Goal: Answer question/provide support: Share knowledge or assist other users

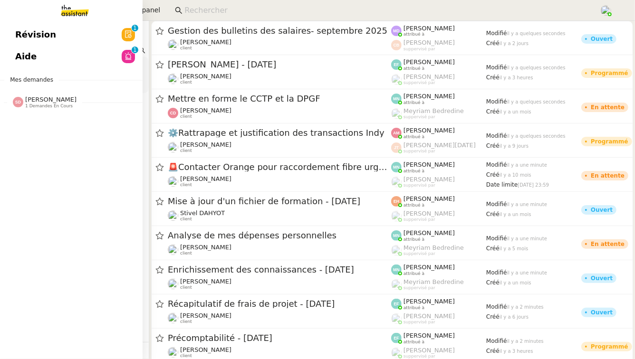
click at [49, 90] on span "Sheida Delpazir 1 demandes en cours" at bounding box center [75, 98] width 142 height 20
click at [49, 121] on span "Clarification prélèvement voyage sur CB" at bounding box center [102, 119] width 174 height 9
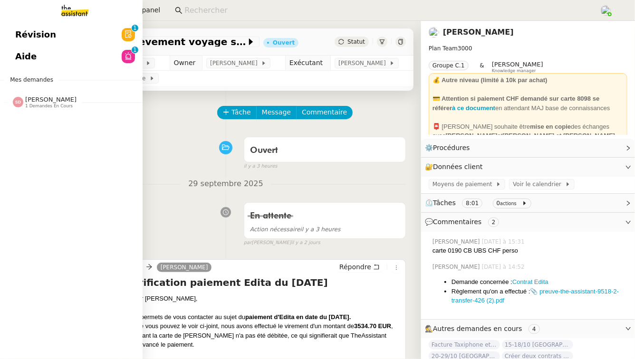
click at [60, 54] on link "Aide 0 1 2 3 4 5 6 7 8 9" at bounding box center [71, 57] width 142 height 22
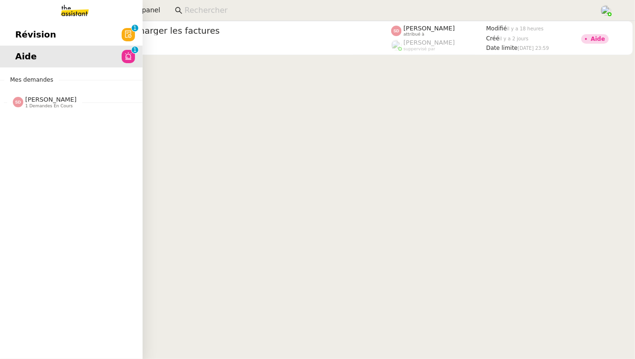
click at [27, 37] on span "Révision" at bounding box center [35, 35] width 41 height 14
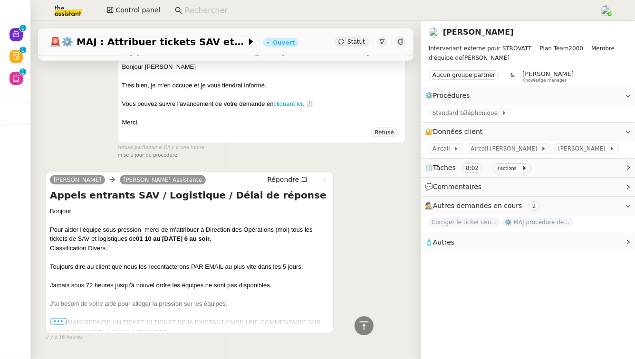
scroll to position [549, 0]
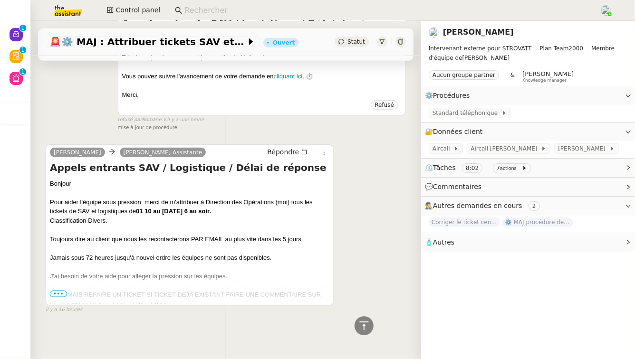
click at [59, 296] on span "•••" at bounding box center [58, 294] width 17 height 7
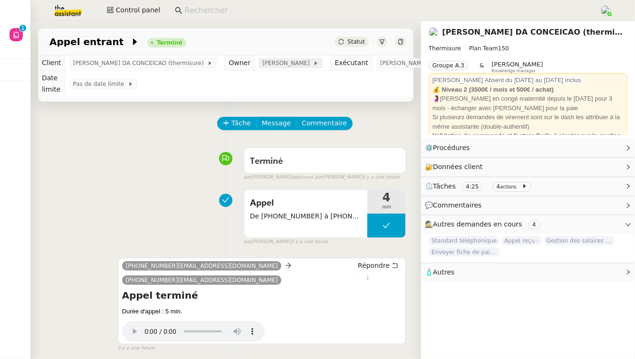
click at [273, 66] on span "[PERSON_NAME]" at bounding box center [287, 62] width 51 height 9
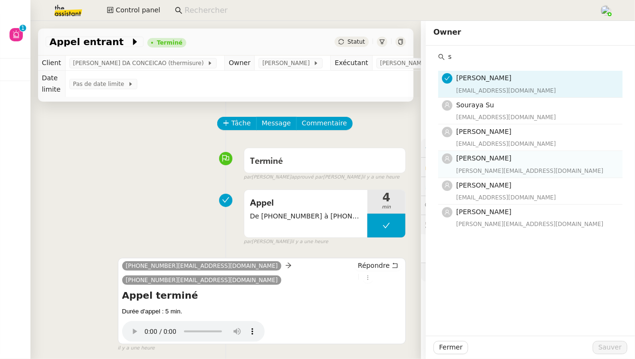
type input "s"
click at [536, 163] on h4 "Stéphanie Rakotosalama" at bounding box center [536, 158] width 161 height 11
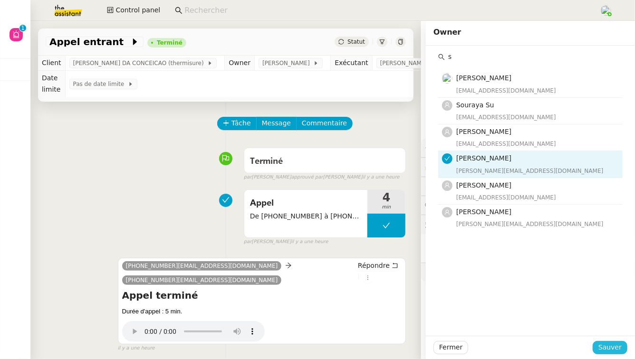
click at [601, 345] on span "Sauver" at bounding box center [609, 347] width 23 height 11
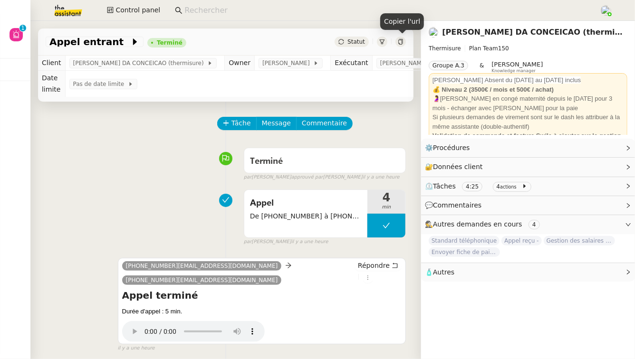
click at [399, 45] on div at bounding box center [400, 42] width 10 height 10
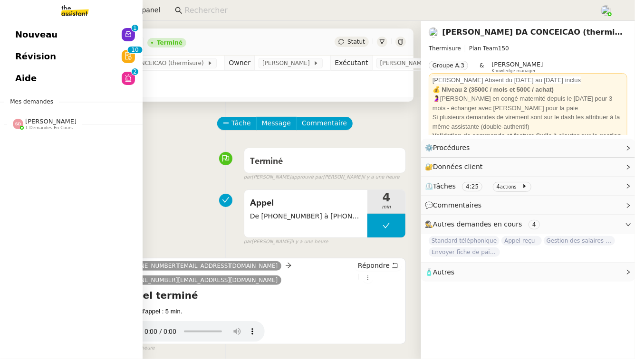
click at [27, 55] on span "Révision" at bounding box center [35, 56] width 41 height 14
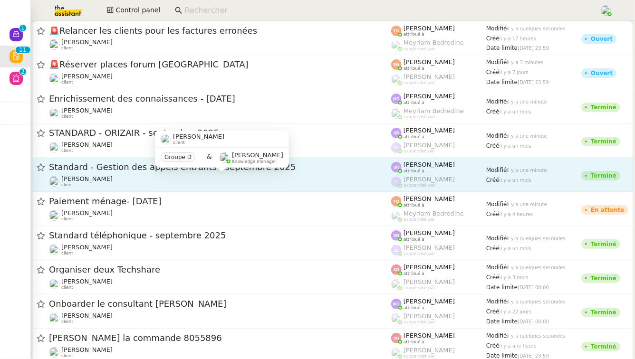
click at [330, 175] on div "Florian Parant client" at bounding box center [220, 181] width 342 height 12
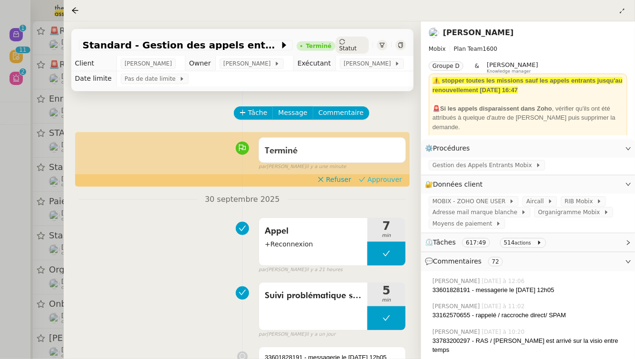
click at [391, 181] on span "Approuver" at bounding box center [384, 179] width 35 height 9
click at [19, 157] on div at bounding box center [317, 179] width 635 height 359
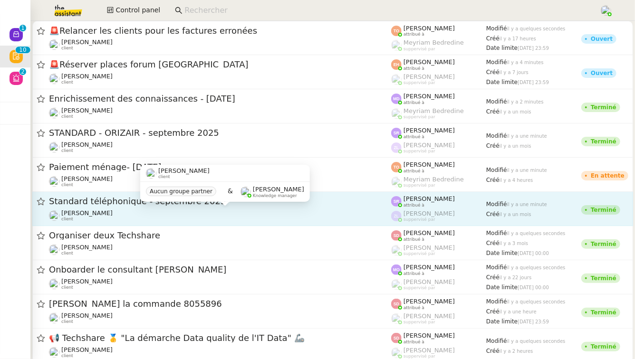
click at [266, 216] on div "Franck MUFFAT-JEANDET client" at bounding box center [220, 215] width 342 height 12
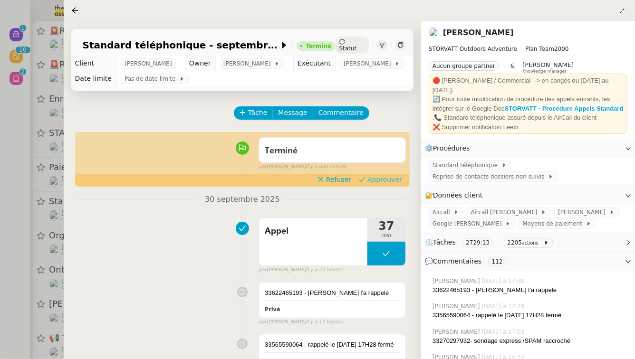
click at [380, 184] on span "Approuver" at bounding box center [384, 179] width 35 height 9
click at [0, 270] on div at bounding box center [317, 179] width 635 height 359
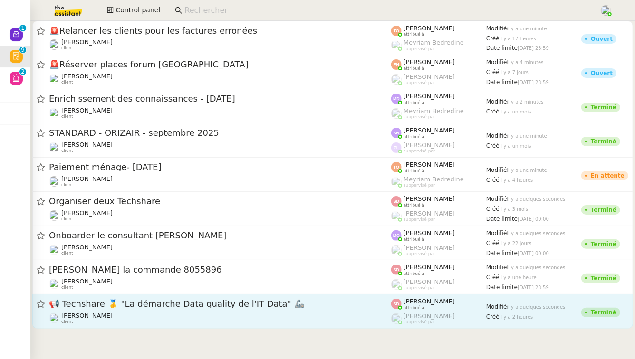
click at [227, 307] on span "📢 Techshare 🥇 "La démarche Data quality de l'IT Data" 🦾" at bounding box center [220, 304] width 342 height 9
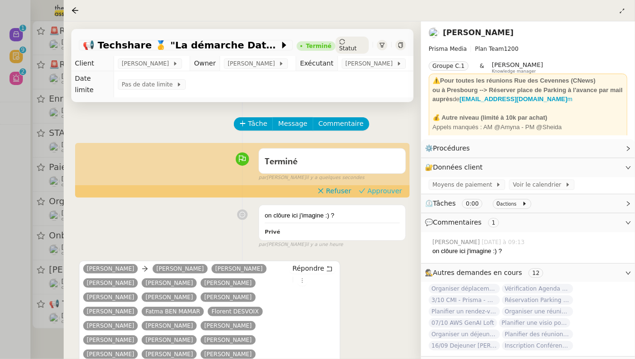
click at [385, 186] on span "Approuver" at bounding box center [384, 190] width 35 height 9
click at [0, 278] on div at bounding box center [317, 179] width 635 height 359
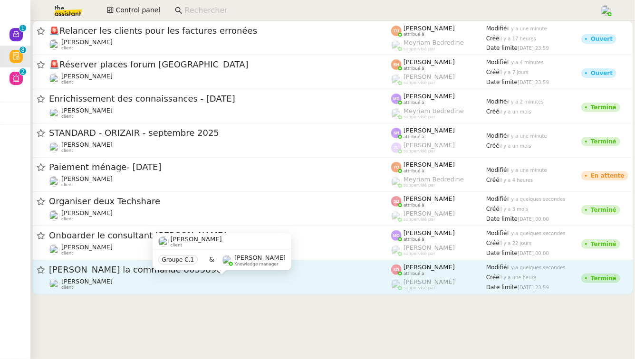
click at [185, 278] on div "David Berrebi client" at bounding box center [220, 284] width 342 height 12
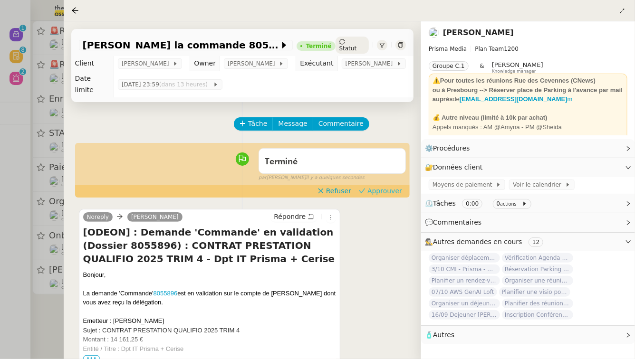
click at [391, 186] on span "Approuver" at bounding box center [384, 190] width 35 height 9
click at [0, 246] on div at bounding box center [317, 179] width 635 height 359
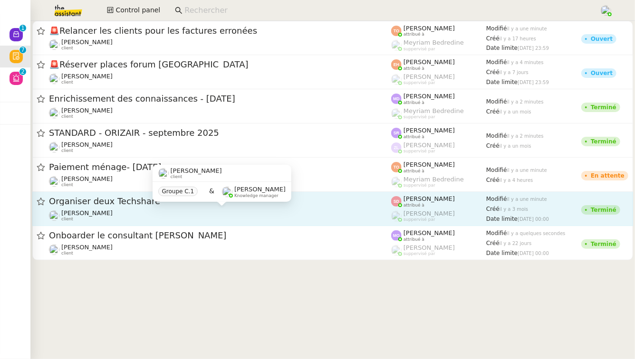
click at [307, 212] on div "David Berrebi client" at bounding box center [220, 215] width 342 height 12
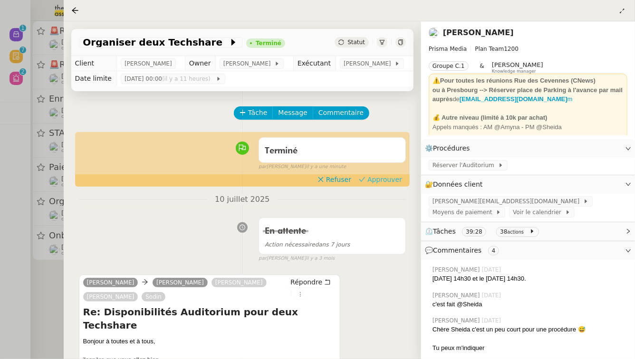
click at [380, 182] on span "Approuver" at bounding box center [384, 179] width 35 height 9
click at [0, 311] on div at bounding box center [317, 179] width 635 height 359
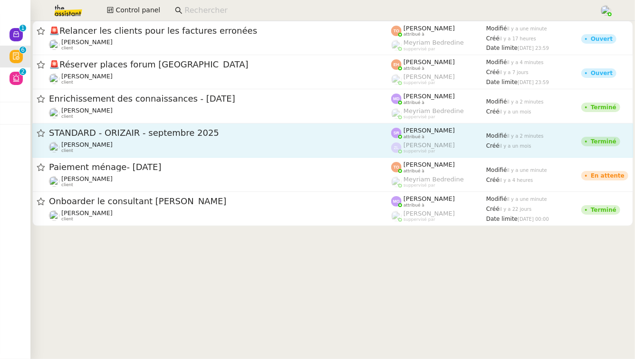
click at [331, 133] on span "STANDARD - ORIZAIR - septembre 2025" at bounding box center [220, 133] width 342 height 9
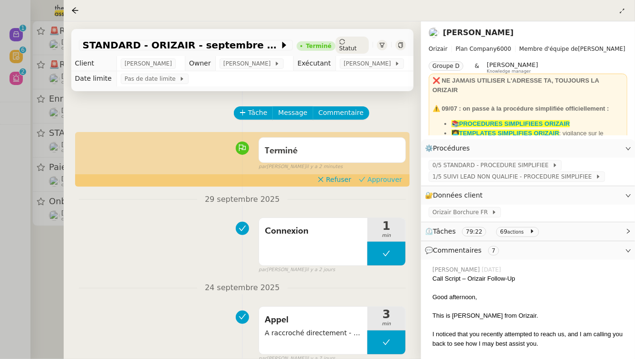
click at [382, 183] on span "Approuver" at bounding box center [384, 179] width 35 height 9
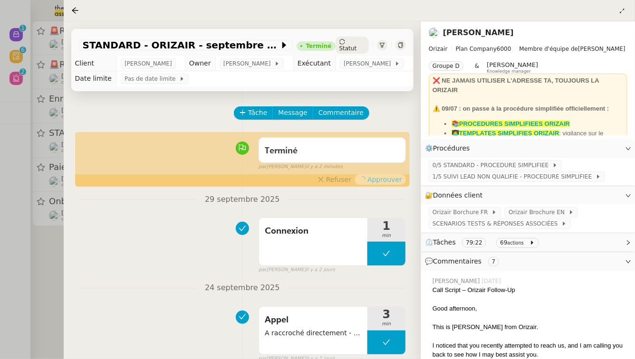
click at [0, 196] on div at bounding box center [317, 179] width 635 height 359
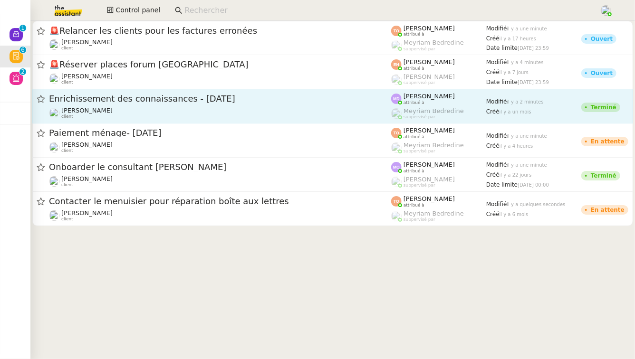
click at [242, 97] on span "Enrichissement des connaissances - 1 septembre 2025" at bounding box center [220, 99] width 342 height 9
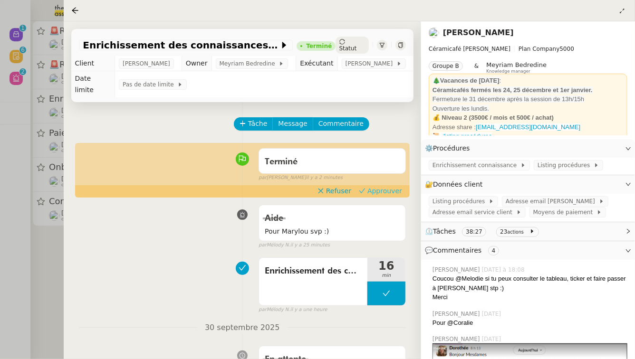
click at [382, 186] on span "Approuver" at bounding box center [384, 190] width 35 height 9
click at [0, 230] on div at bounding box center [317, 179] width 635 height 359
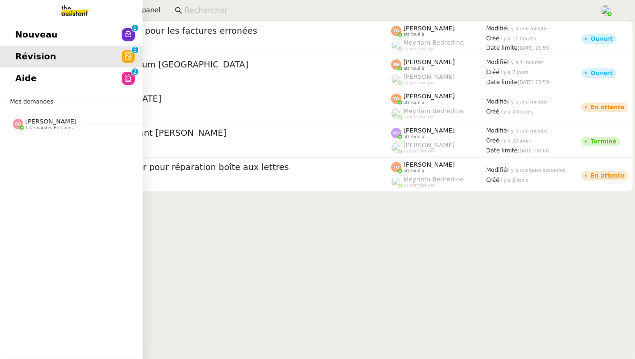
click at [80, 81] on link "Aide 0 1 2 3 4 5 6 7 8 9" at bounding box center [71, 78] width 142 height 22
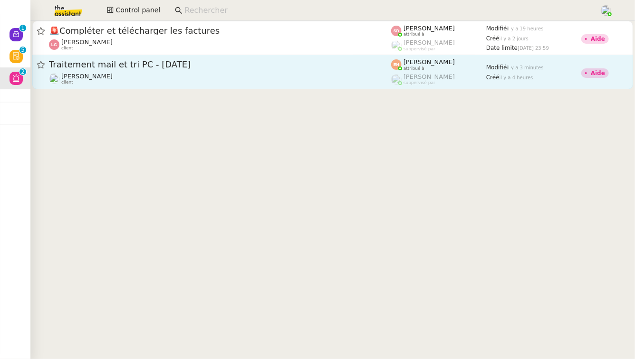
click at [242, 75] on div "Vitor Alvites client" at bounding box center [220, 79] width 342 height 12
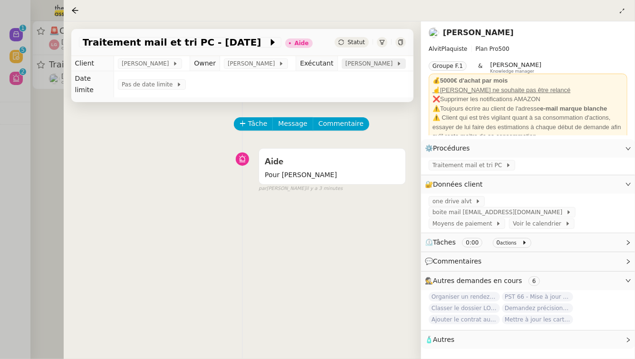
click at [358, 66] on span "[PERSON_NAME]" at bounding box center [370, 63] width 51 height 9
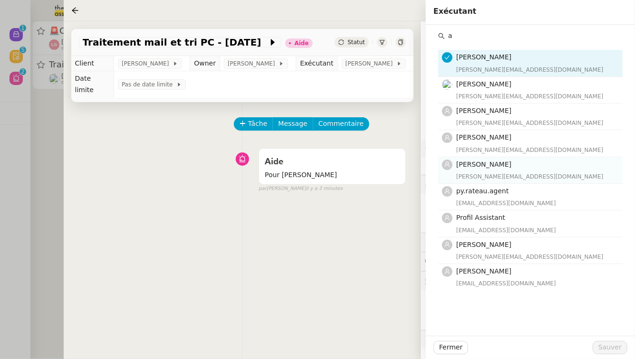
type input "a"
click at [523, 168] on h4 "Anna Florent" at bounding box center [536, 164] width 161 height 11
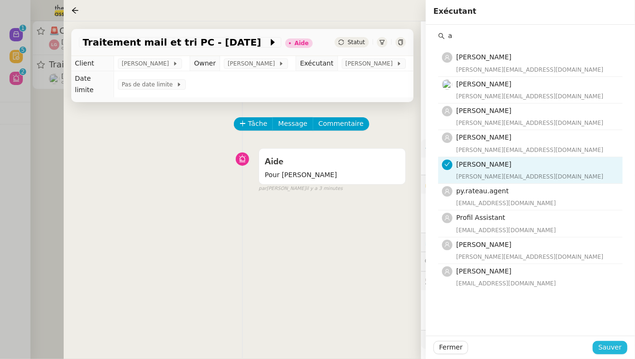
click at [617, 346] on span "Sauver" at bounding box center [609, 347] width 23 height 11
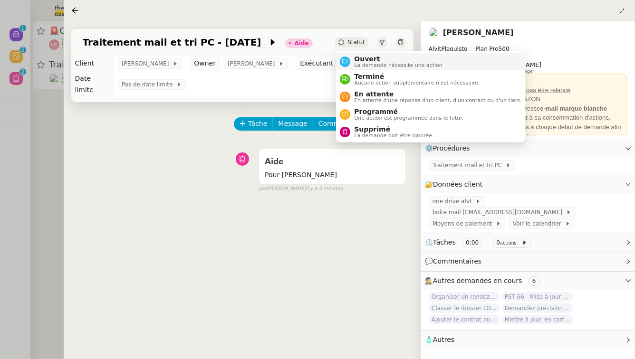
click at [360, 57] on span "Ouvert" at bounding box center [398, 59] width 88 height 8
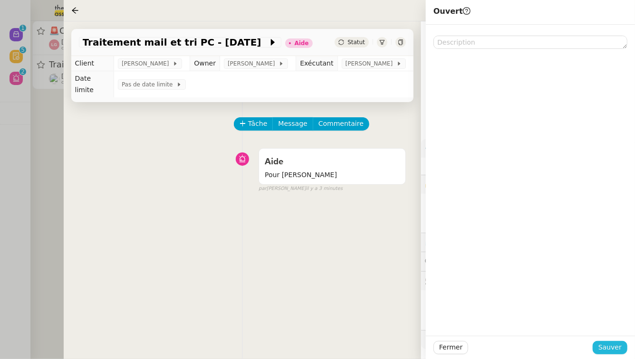
click at [615, 342] on button "Sauver" at bounding box center [609, 347] width 35 height 13
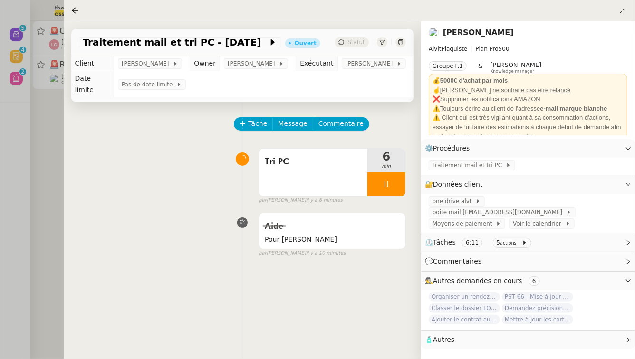
click at [16, 166] on div at bounding box center [317, 179] width 635 height 359
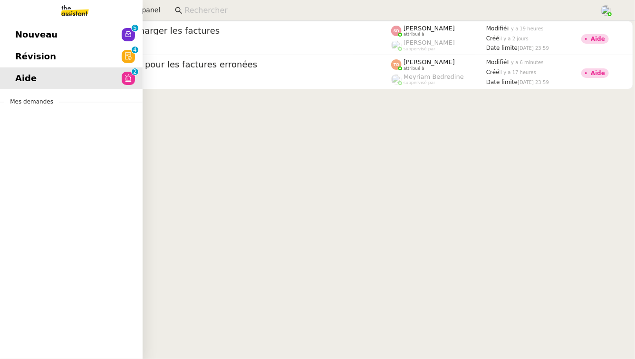
click at [24, 64] on link "Révision 0 1 2 3 4 5 6 7 8 9" at bounding box center [71, 57] width 142 height 22
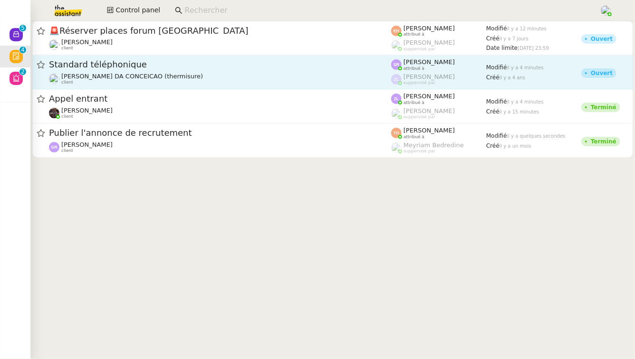
click at [197, 63] on span "Standard téléphonique" at bounding box center [220, 64] width 342 height 9
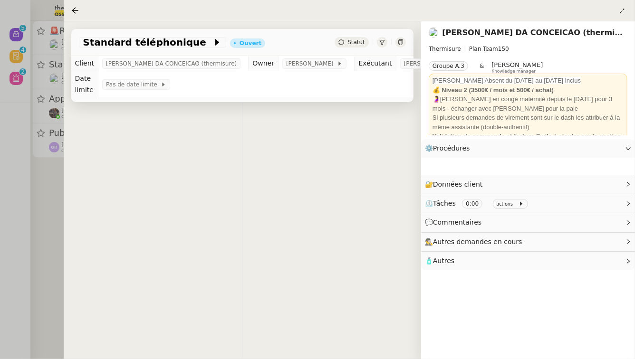
click at [0, 203] on div at bounding box center [317, 179] width 635 height 359
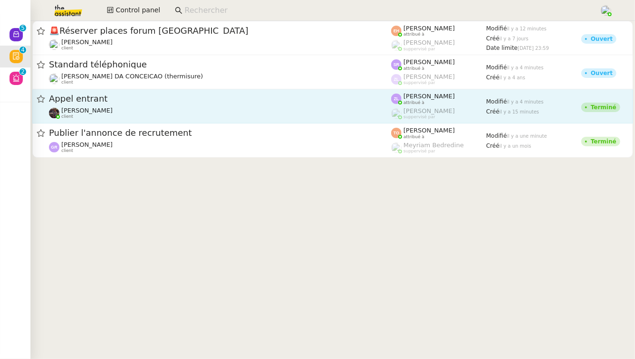
click at [199, 107] on div "Bert Canavaggio client" at bounding box center [220, 113] width 342 height 12
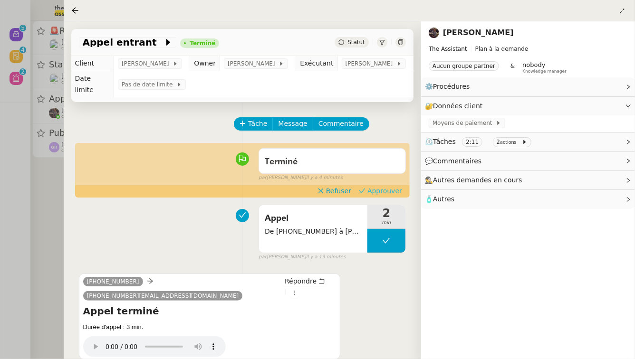
click at [373, 186] on span "Approuver" at bounding box center [384, 190] width 35 height 9
click at [0, 210] on div at bounding box center [317, 179] width 635 height 359
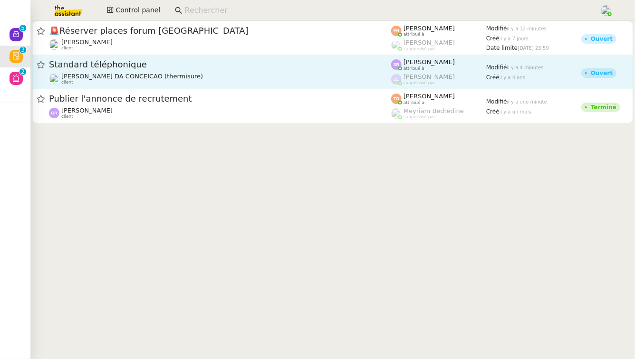
click at [222, 70] on div "Standard téléphonique Charles DA CONCEICAO (thermisure) client" at bounding box center [220, 72] width 342 height 26
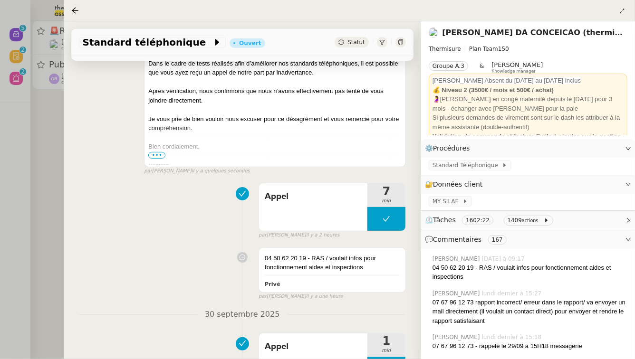
scroll to position [133, 0]
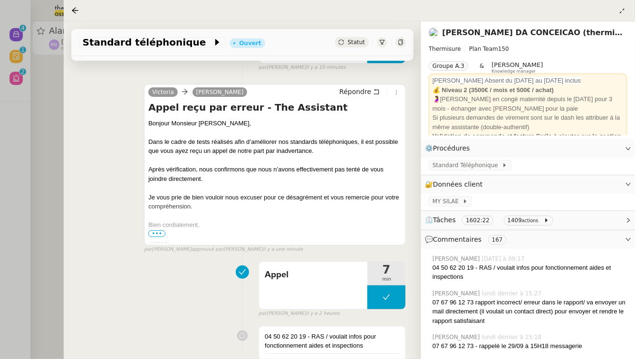
click at [46, 119] on div at bounding box center [317, 179] width 635 height 359
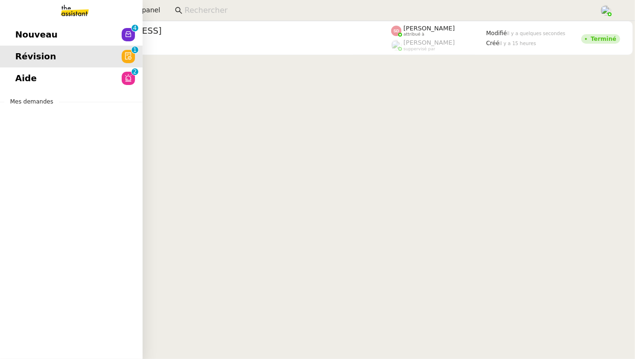
click at [18, 31] on span "Nouveau" at bounding box center [36, 35] width 42 height 14
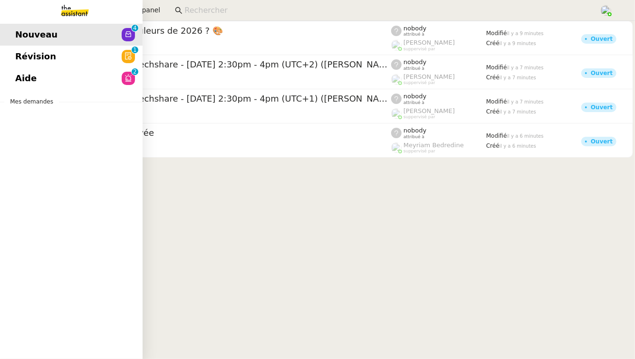
click at [19, 71] on span "Aide" at bounding box center [25, 78] width 21 height 14
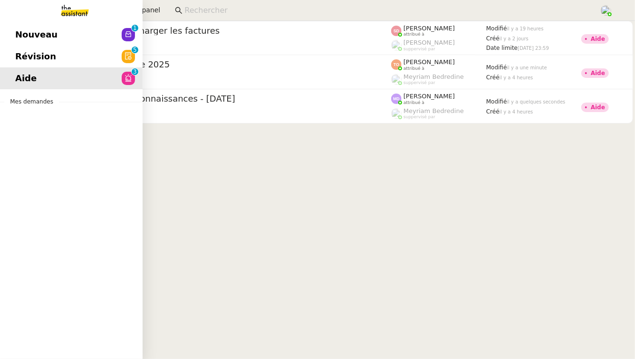
click at [19, 57] on span "Révision" at bounding box center [35, 56] width 41 height 14
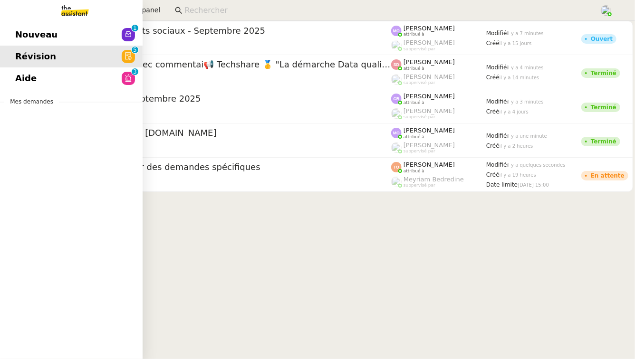
click at [17, 78] on span "Aide" at bounding box center [25, 78] width 21 height 14
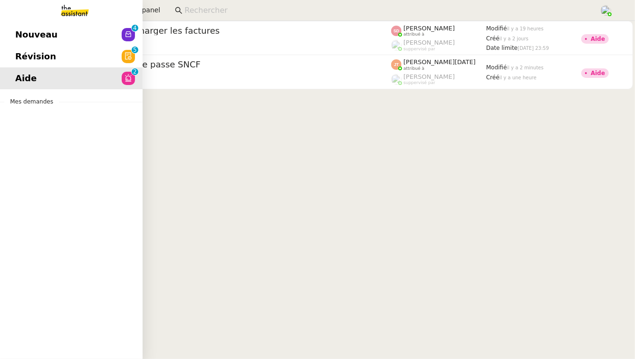
click at [106, 49] on link "Révision 0 1 2 3 4 5 6 7 8 9" at bounding box center [71, 57] width 142 height 22
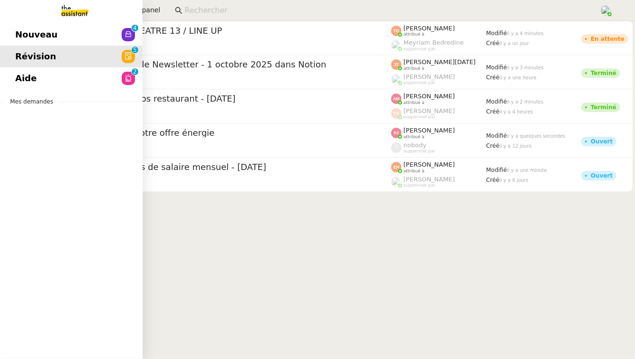
click at [33, 33] on span "Nouveau" at bounding box center [36, 35] width 42 height 14
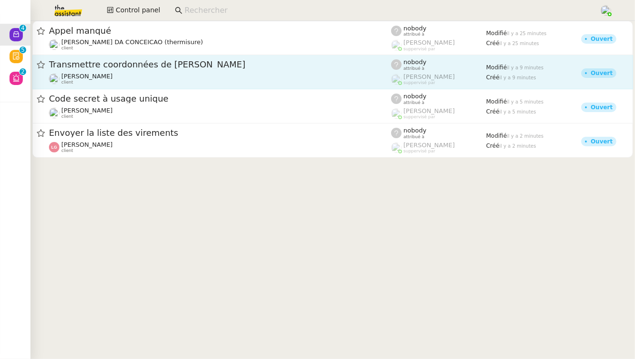
click at [183, 60] on span "Transmettre coordonnées de Gaétan Rochat" at bounding box center [220, 64] width 342 height 9
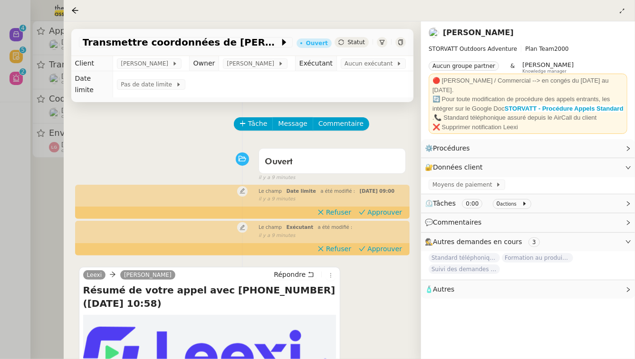
click at [62, 217] on div at bounding box center [317, 179] width 635 height 359
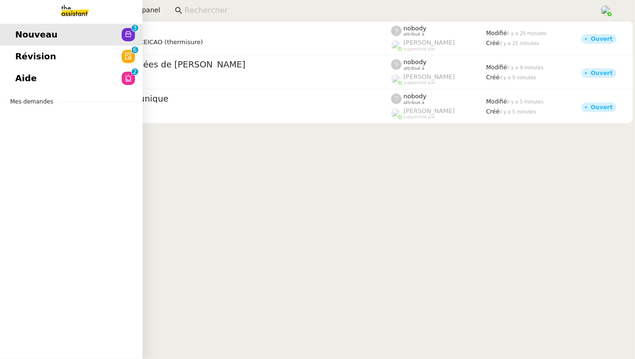
click at [3, 51] on link "Révision 0 1 2 3 4 5 6 7 8 9" at bounding box center [71, 57] width 142 height 22
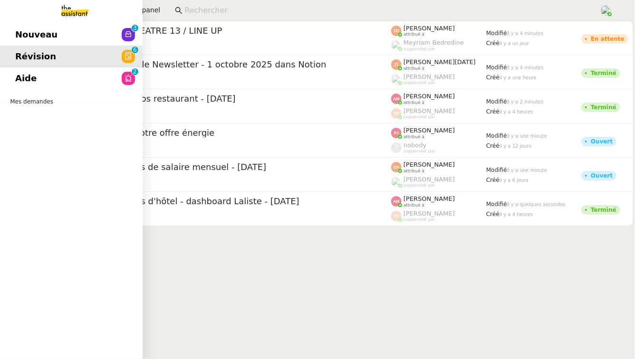
click at [21, 82] on span "Aide" at bounding box center [25, 78] width 21 height 14
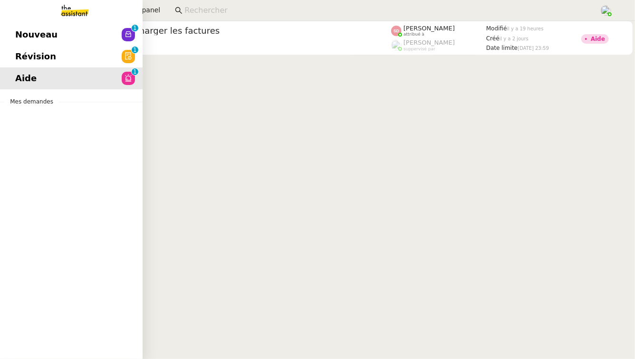
click at [45, 64] on link "Révision 0 1 2 3 4 5 6 7 8 9" at bounding box center [71, 57] width 142 height 22
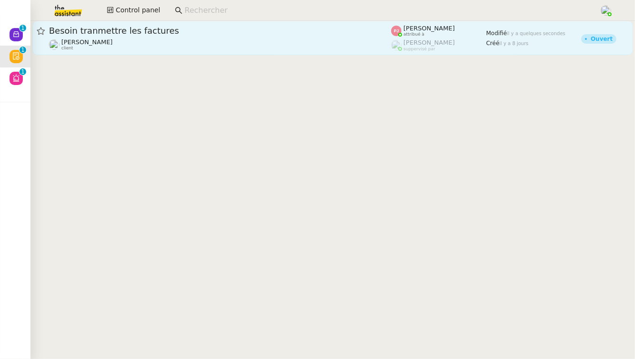
click at [232, 41] on div "Tina KHAMVENE client" at bounding box center [220, 44] width 342 height 12
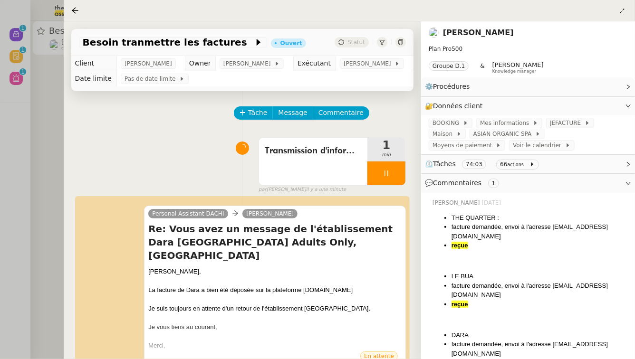
click at [47, 100] on div at bounding box center [317, 179] width 635 height 359
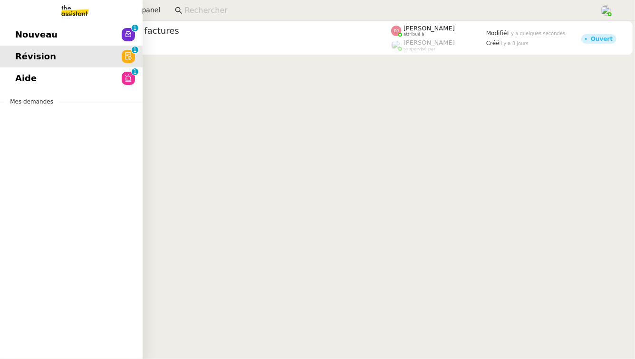
click at [18, 35] on span "Nouveau" at bounding box center [36, 35] width 42 height 14
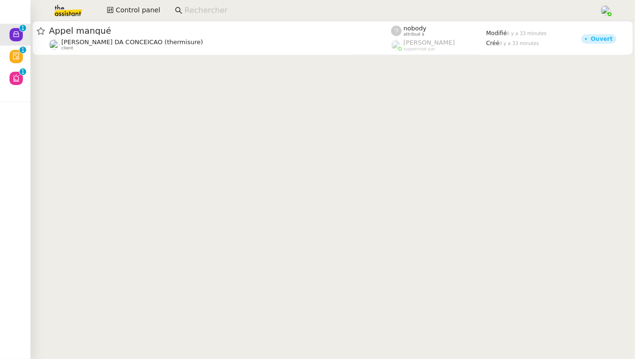
click at [273, 57] on cdk-virtual-scroll-viewport "Appel manqué Charles DA CONCEICAO (thermisure) client nobody attribué à Romane …" at bounding box center [332, 190] width 604 height 338
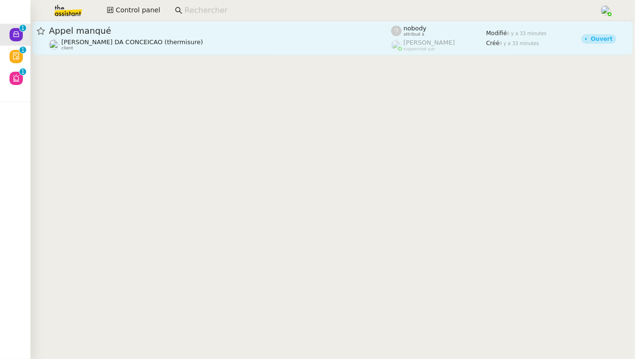
click at [268, 31] on span "Appel manqué" at bounding box center [220, 31] width 342 height 9
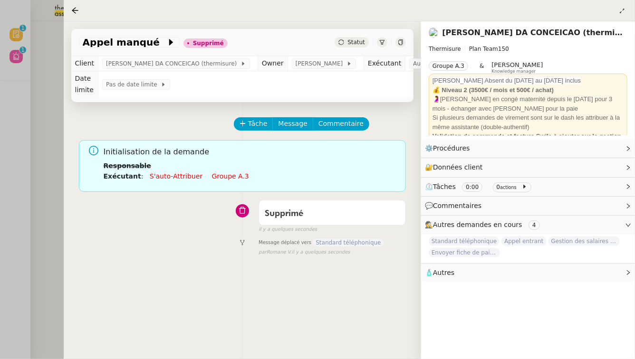
click at [62, 132] on div at bounding box center [317, 179] width 635 height 359
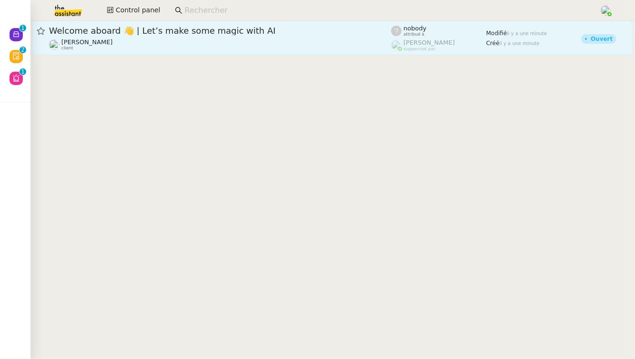
click at [215, 35] on div "Welcome aboard 👋 | Let’s make some magic with AI" at bounding box center [220, 30] width 342 height 11
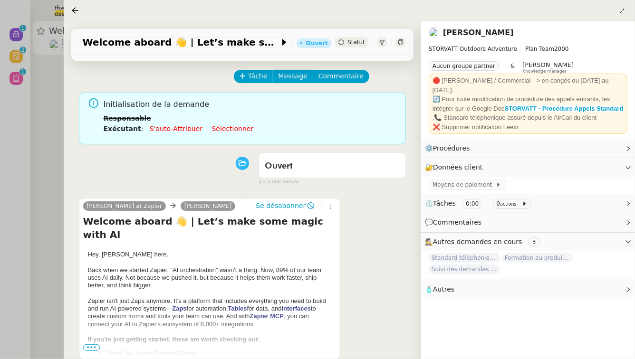
scroll to position [49, 0]
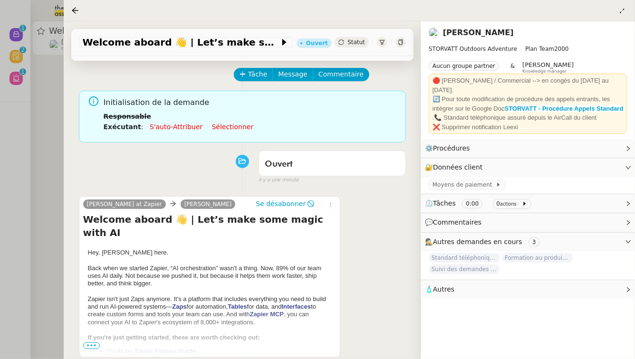
click at [57, 132] on div at bounding box center [317, 179] width 635 height 359
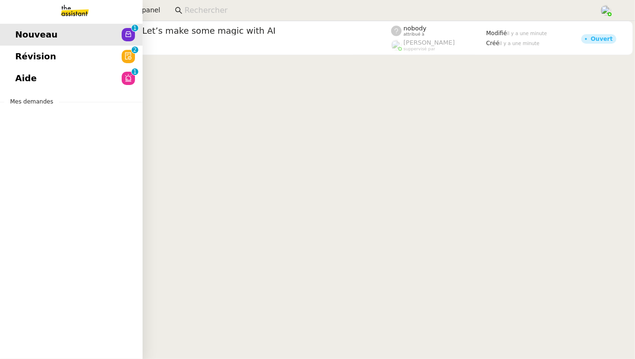
click at [28, 60] on span "Révision" at bounding box center [35, 56] width 41 height 14
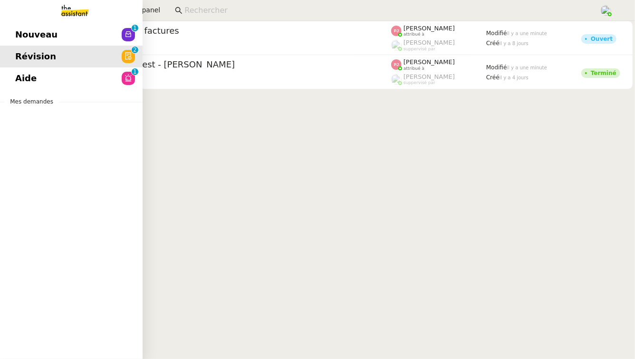
click at [45, 71] on link "Aide 0 1 2 3 4 5 6 7 8 9" at bounding box center [71, 78] width 142 height 22
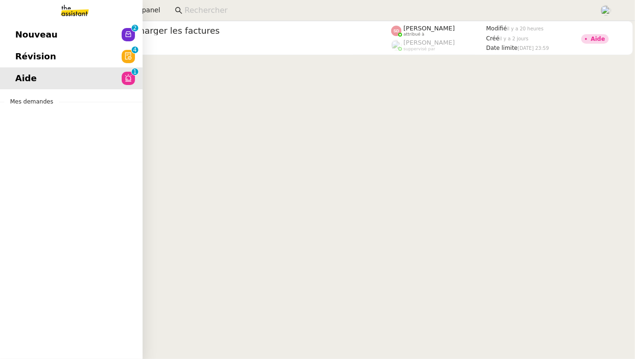
click at [31, 60] on span "Révision" at bounding box center [35, 56] width 41 height 14
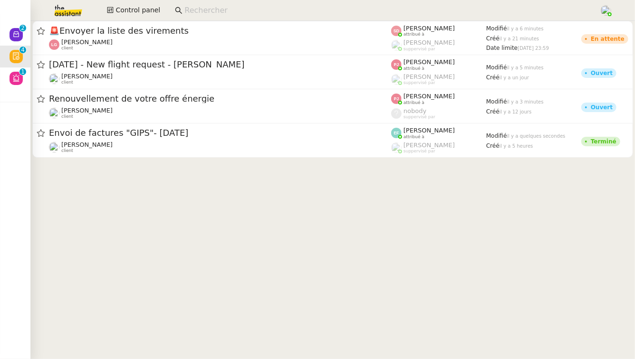
click at [69, 8] on img at bounding box center [61, 10] width 74 height 21
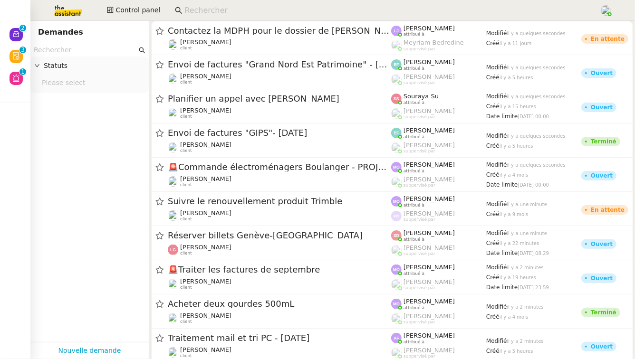
click at [79, 51] on input "text" at bounding box center [85, 50] width 103 height 11
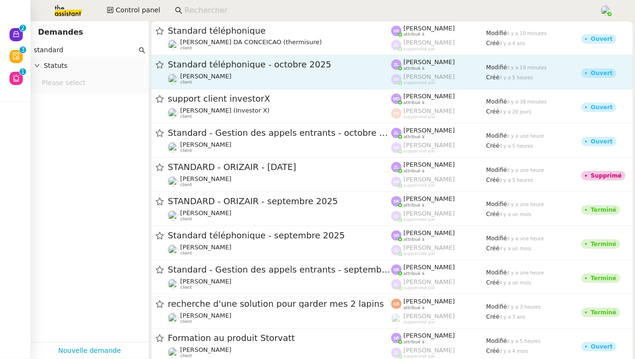
type input "standard"
click at [268, 66] on span "Standard téléphonique - octobre 2025" at bounding box center [279, 64] width 223 height 9
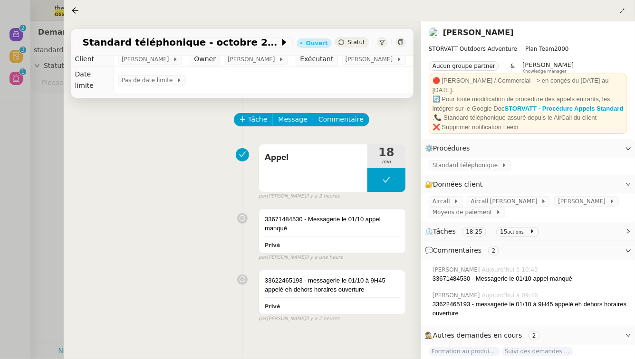
scroll to position [0, 0]
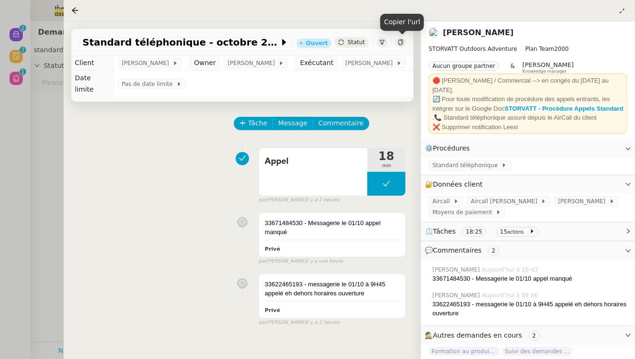
click at [400, 44] on icon at bounding box center [401, 42] width 6 height 6
click at [48, 133] on div at bounding box center [317, 179] width 635 height 359
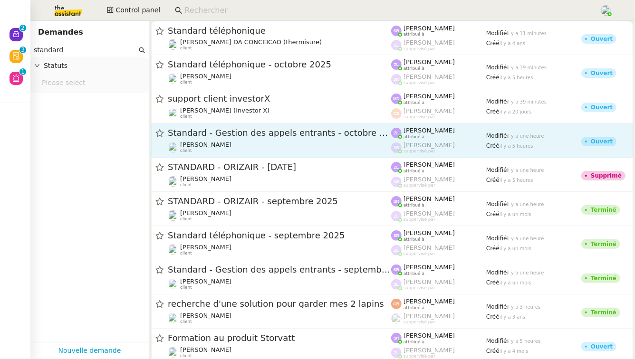
click at [265, 141] on div "Standard - Gestion des appels entrants - octobre 2025 Florian Parant client" at bounding box center [279, 140] width 223 height 26
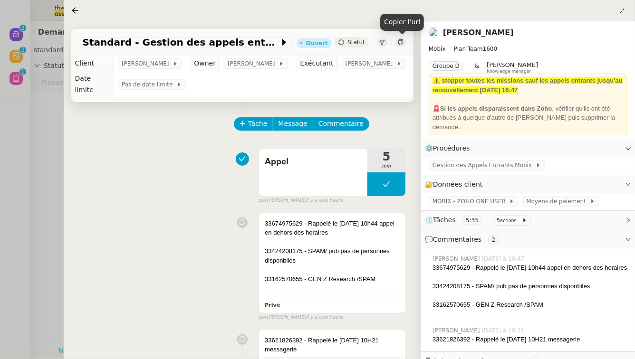
click at [398, 40] on icon at bounding box center [401, 42] width 6 height 6
click at [51, 142] on div at bounding box center [317, 179] width 635 height 359
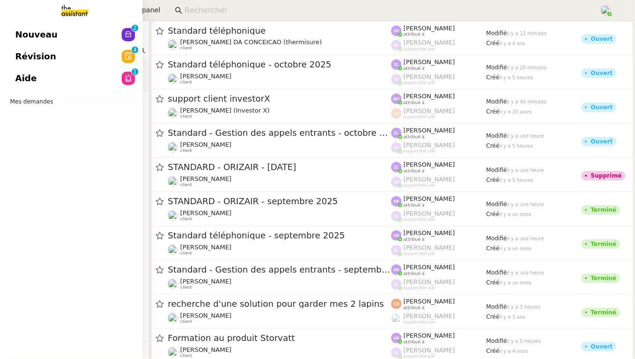
click at [40, 77] on link "Aide 0 1 2 3 4 5 6 7 8 9" at bounding box center [71, 78] width 142 height 22
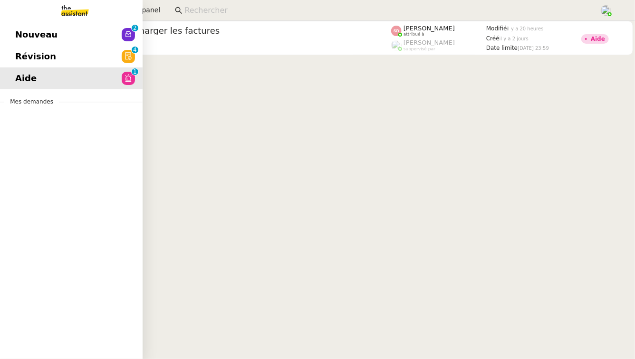
click at [13, 54] on link "Révision 0 1 2 3 4 5 6 7 8 9" at bounding box center [71, 57] width 142 height 22
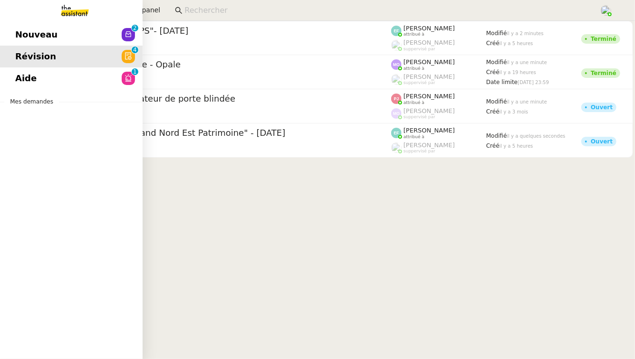
click at [41, 42] on link "Nouveau 0 1 2 3 4 5 6 7 8 9" at bounding box center [71, 35] width 142 height 22
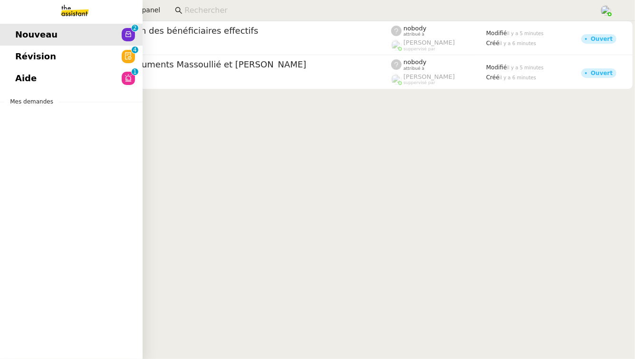
click at [98, 71] on link "Aide 0 1 2 3 4 5 6 7 8 9" at bounding box center [71, 78] width 142 height 22
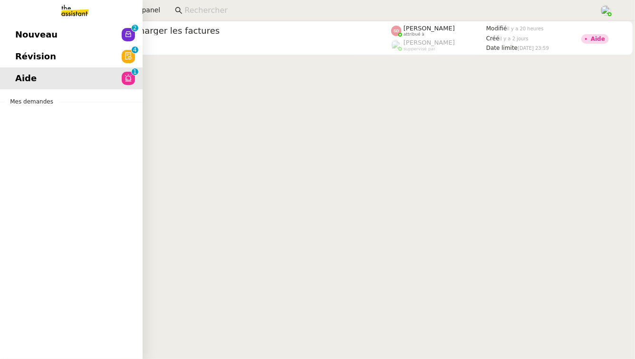
click at [49, 50] on span "Révision" at bounding box center [35, 56] width 41 height 14
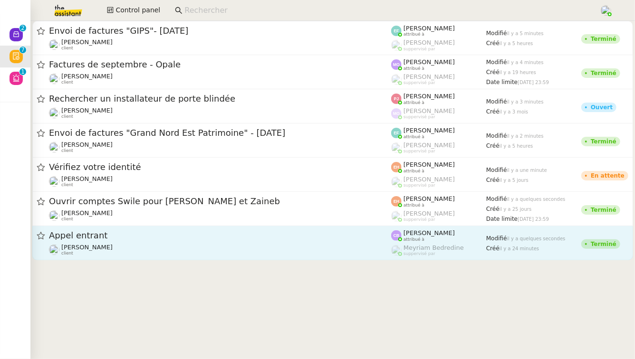
click at [203, 232] on span "Appel entrant" at bounding box center [220, 235] width 342 height 9
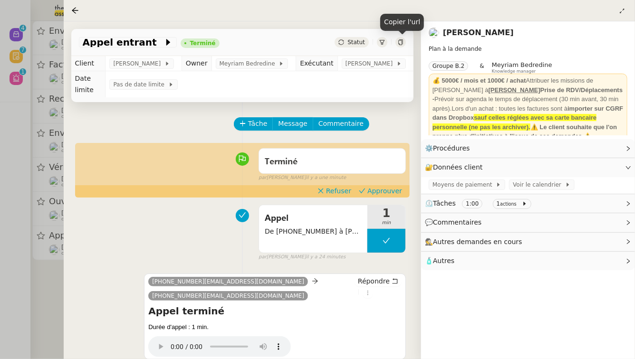
click at [400, 41] on icon at bounding box center [401, 42] width 6 height 6
click at [395, 186] on span "Approuver" at bounding box center [384, 190] width 35 height 9
click at [0, 298] on div at bounding box center [317, 179] width 635 height 359
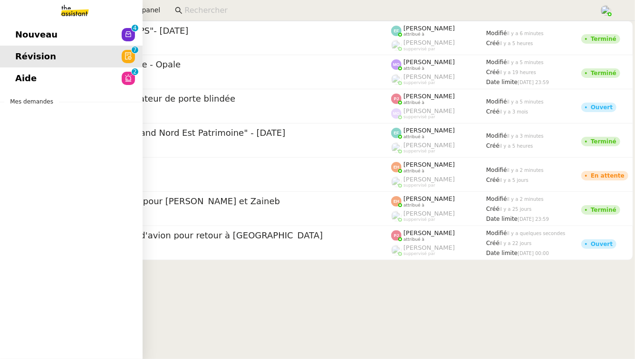
click at [39, 70] on link "Aide 0 1 2 3 4 5 6 7 8 9" at bounding box center [71, 78] width 142 height 22
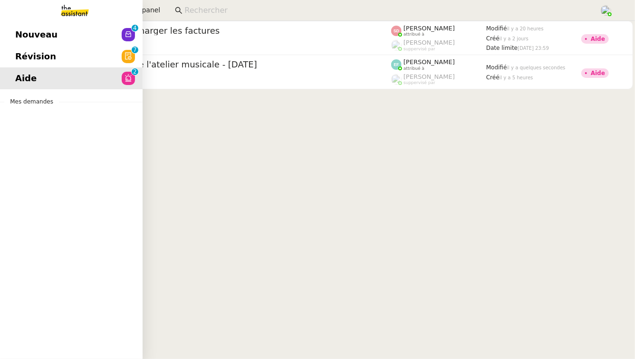
click at [49, 36] on span "Nouveau" at bounding box center [36, 35] width 42 height 14
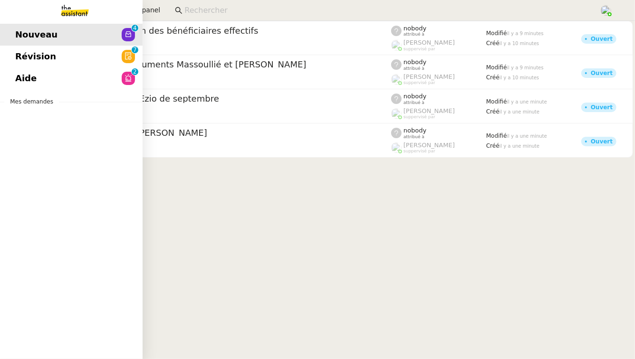
click at [70, 85] on link "Aide 0 1 2 3 4 5 6 7 8 9" at bounding box center [71, 78] width 142 height 22
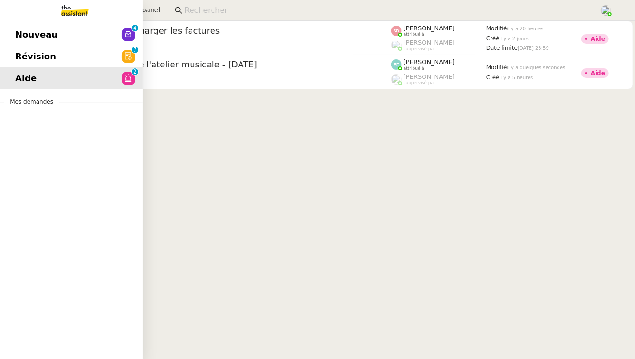
click at [10, 50] on link "Révision 0 1 2 3 4 5 6 7 8 9" at bounding box center [71, 57] width 142 height 22
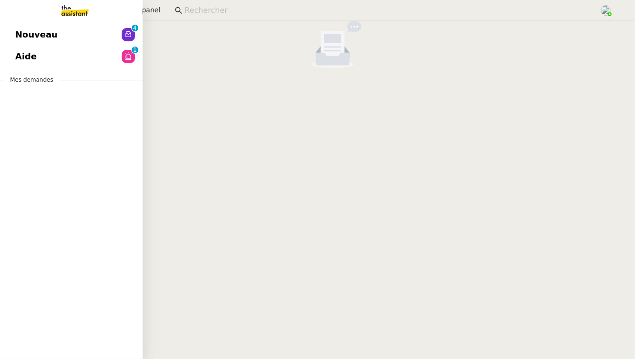
click at [50, 30] on span "Nouveau" at bounding box center [36, 35] width 42 height 14
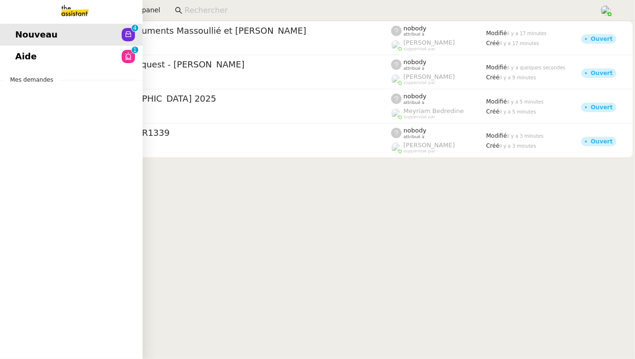
click at [65, 55] on link "Aide 0 1 2 3 4 5 6 7 8 9" at bounding box center [71, 57] width 142 height 22
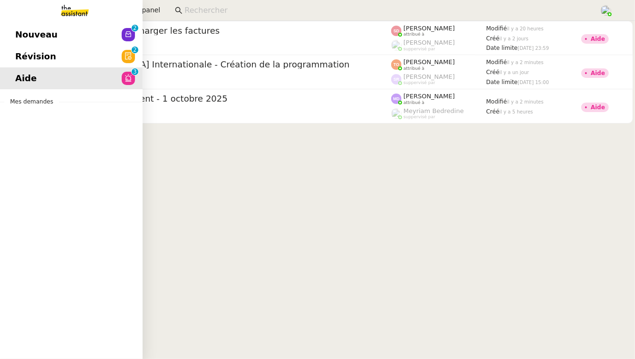
click at [86, 55] on link "Révision 0 1 2 3 4 5 6 7 8 9" at bounding box center [71, 57] width 142 height 22
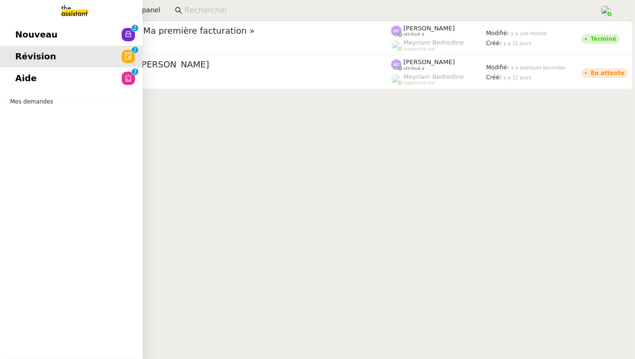
click at [50, 36] on span "Nouveau" at bounding box center [36, 35] width 42 height 14
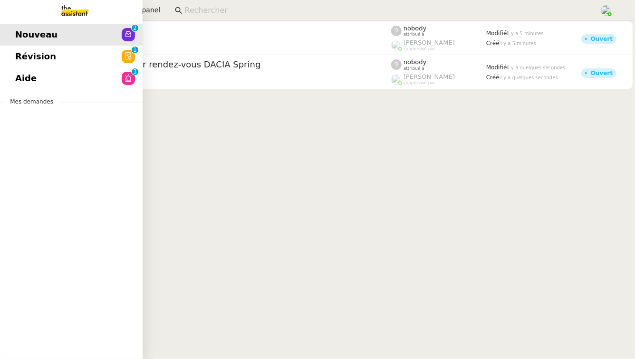
click at [33, 60] on span "Révision" at bounding box center [35, 56] width 41 height 14
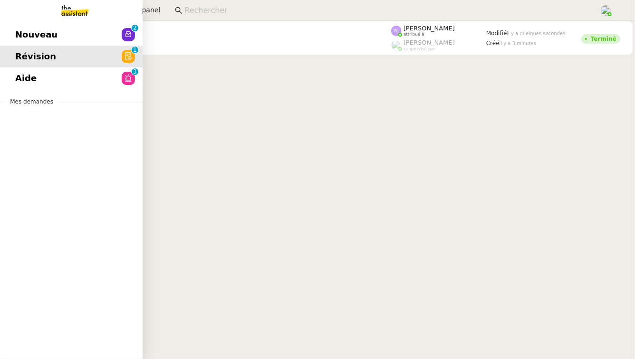
click at [31, 76] on span "Aide" at bounding box center [25, 78] width 21 height 14
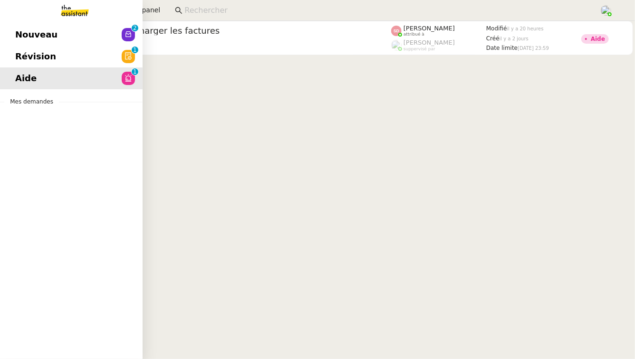
click at [33, 59] on span "Révision" at bounding box center [35, 56] width 41 height 14
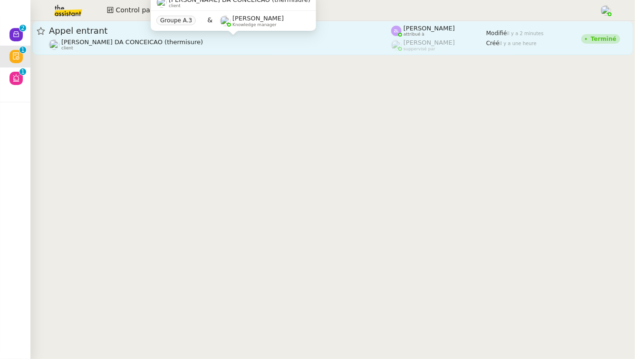
click at [223, 42] on div "Charles DA CONCEICAO (thermisure) client" at bounding box center [220, 44] width 342 height 12
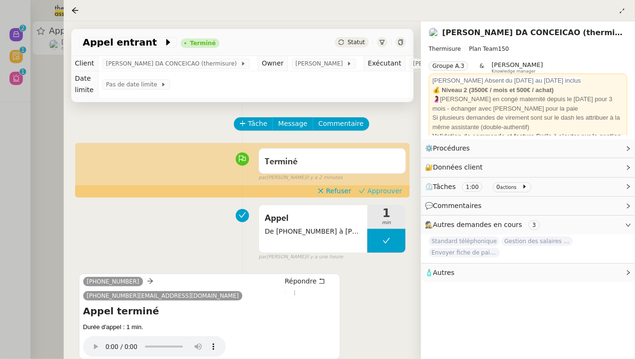
click at [394, 188] on span "Approuver" at bounding box center [384, 190] width 35 height 9
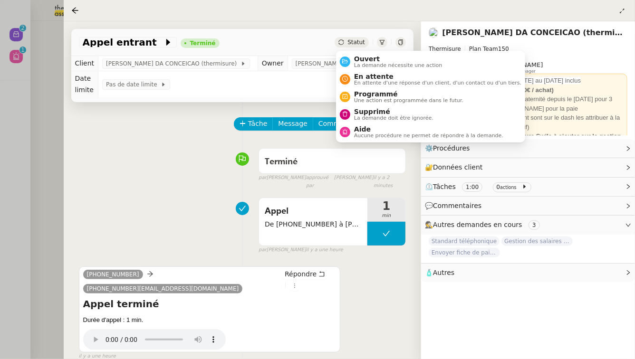
click at [350, 44] on span "Statut" at bounding box center [356, 42] width 18 height 7
click at [354, 57] on span "Ouvert" at bounding box center [398, 59] width 88 height 8
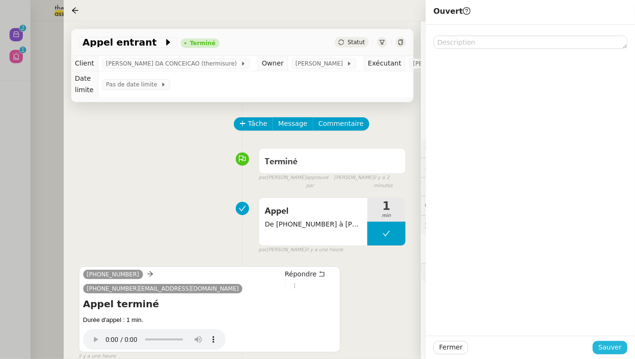
click at [616, 346] on span "Sauver" at bounding box center [609, 347] width 23 height 11
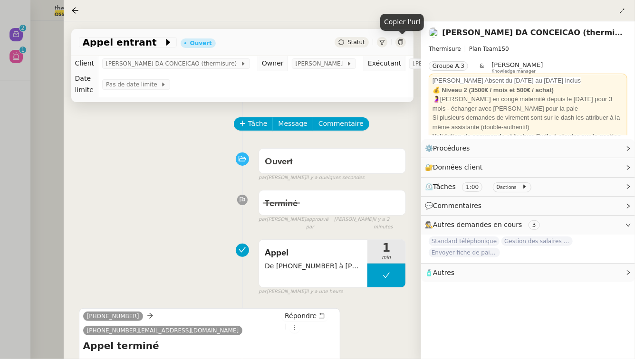
click at [399, 40] on icon at bounding box center [400, 42] width 4 height 6
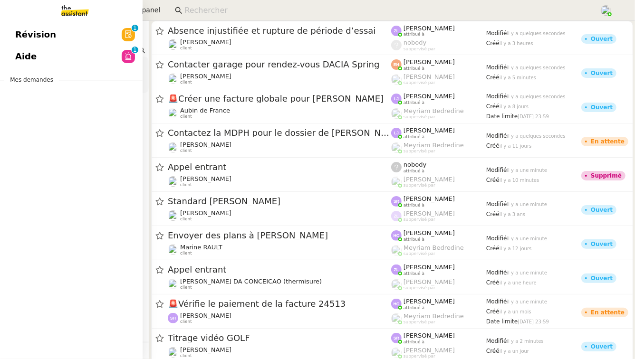
click at [62, 35] on link "Révision 0 1 2 3 4 5 6 7 8 9" at bounding box center [71, 35] width 142 height 22
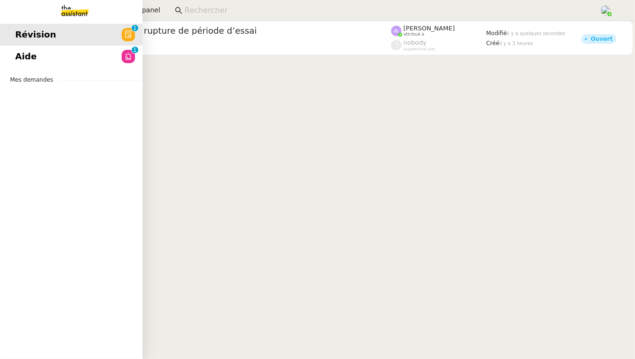
click at [23, 64] on link "Aide 0 1 2 3 4 5 6 7 8 9" at bounding box center [71, 57] width 142 height 22
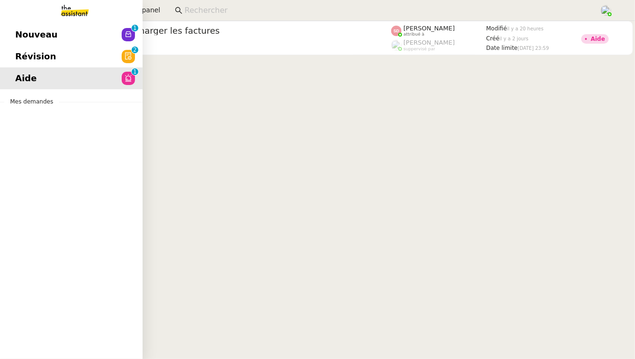
click at [68, 54] on link "Révision 0 1 2 3 4 5 6 7 8 9" at bounding box center [71, 57] width 142 height 22
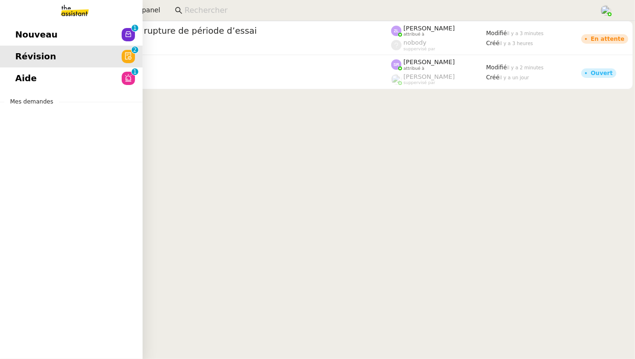
click at [60, 30] on link "Nouveau 0 1 2 3 4 5 6 7 8 9" at bounding box center [71, 35] width 142 height 22
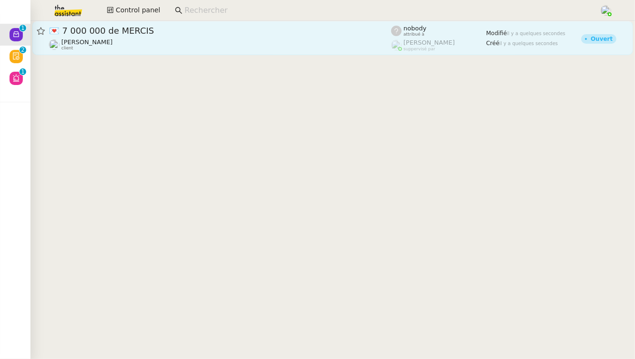
click at [225, 33] on span "💌 7 000 000 de MERCIS" at bounding box center [220, 31] width 342 height 9
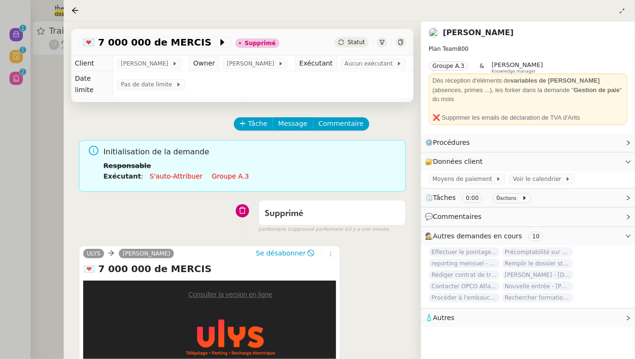
click at [43, 122] on div at bounding box center [317, 179] width 635 height 359
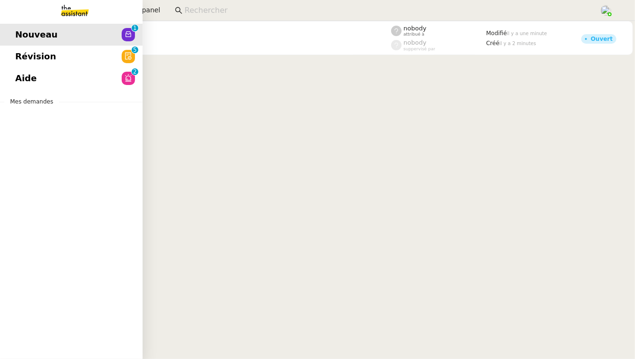
click at [19, 61] on span "Révision" at bounding box center [35, 56] width 41 height 14
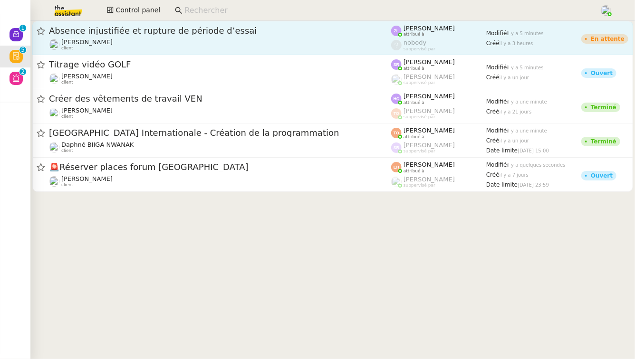
click at [295, 34] on span "Absence injustifiée et rupture de période d’essai" at bounding box center [220, 31] width 342 height 9
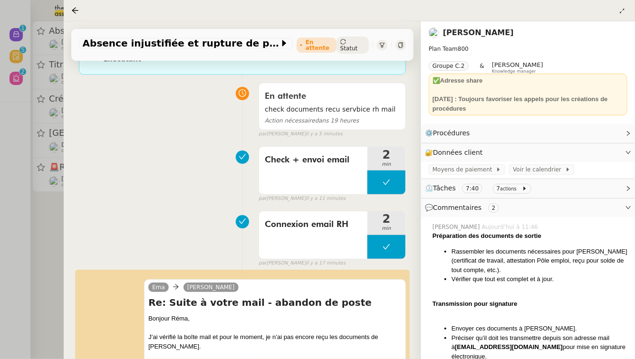
scroll to position [252, 0]
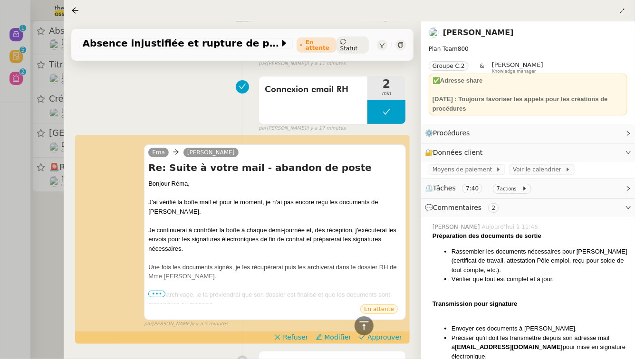
click at [53, 239] on div at bounding box center [317, 179] width 635 height 359
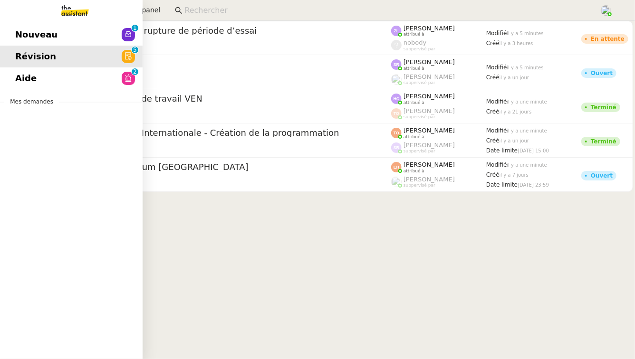
click at [34, 73] on link "Aide 0 1 2 3 4 5 6 7 8 9" at bounding box center [71, 78] width 142 height 22
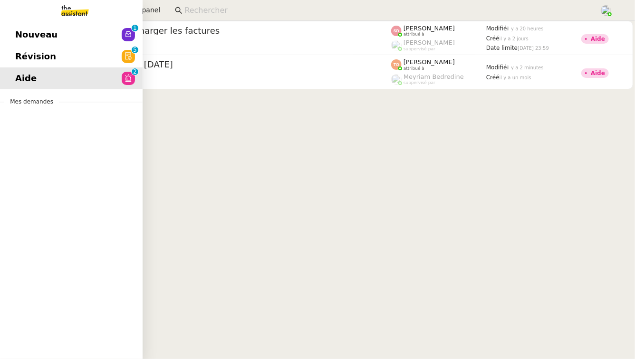
click at [34, 29] on span "Nouveau" at bounding box center [36, 35] width 42 height 14
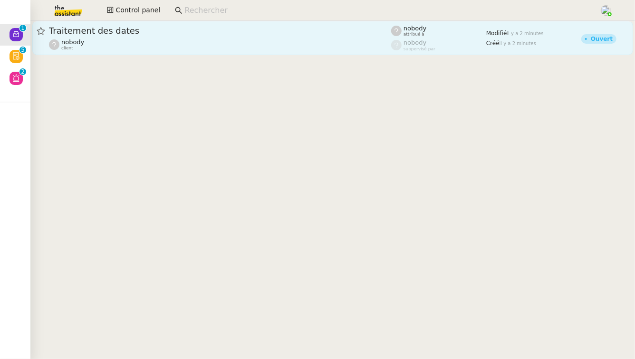
click at [142, 34] on span "Traitement des dates" at bounding box center [220, 31] width 342 height 9
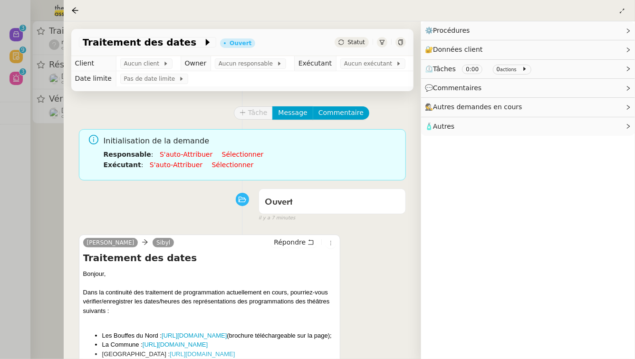
click at [16, 84] on div at bounding box center [317, 179] width 635 height 359
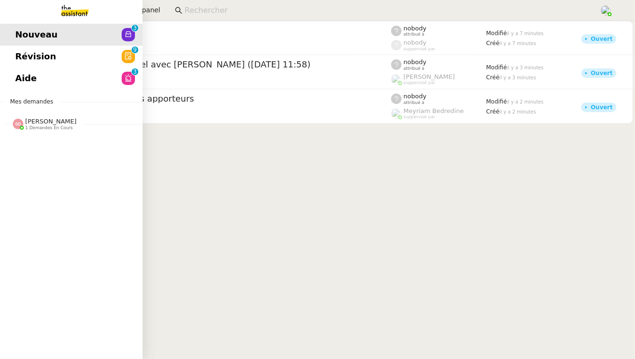
click at [69, 68] on link "Aide 0 1 2 3 4 5 6 7 8 9" at bounding box center [71, 78] width 142 height 22
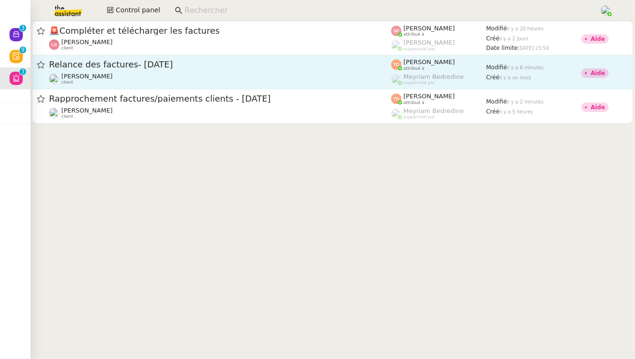
click at [91, 66] on span "Relance des factures- septembre 2025" at bounding box center [220, 64] width 342 height 9
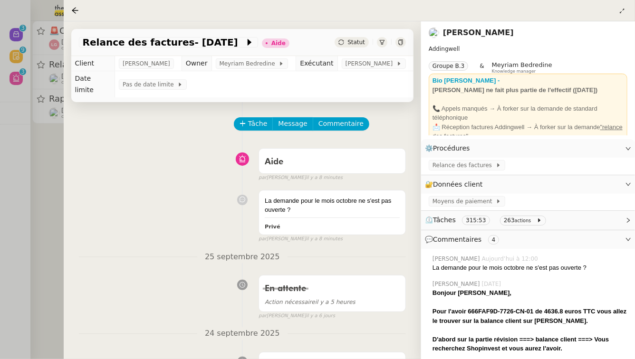
click at [22, 160] on div at bounding box center [317, 179] width 635 height 359
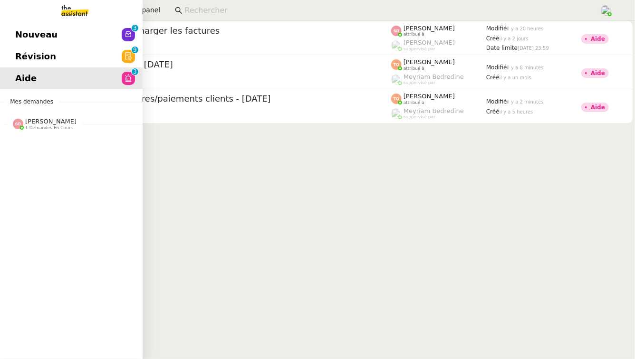
click at [22, 54] on span "Révision" at bounding box center [35, 56] width 41 height 14
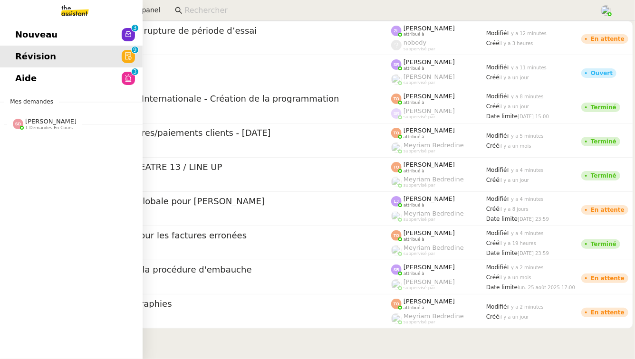
click at [8, 25] on link "Nouveau 0 1 2 3 4 5 6 7 8 9" at bounding box center [71, 35] width 142 height 22
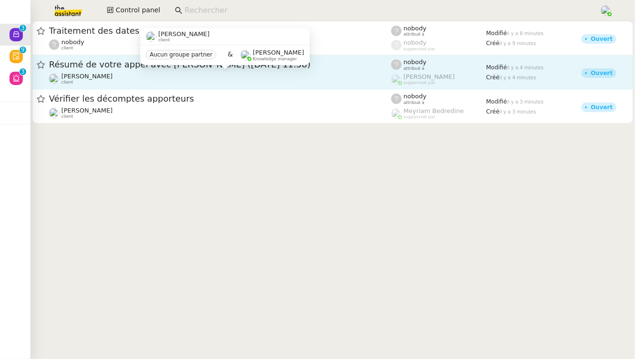
click at [216, 78] on div "Franck MUFFAT-JEANDET client" at bounding box center [220, 79] width 342 height 12
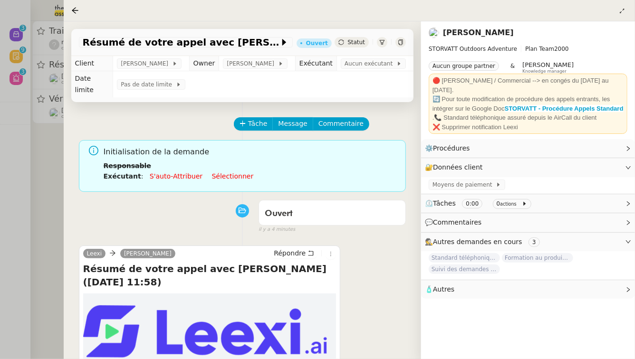
click at [49, 220] on div at bounding box center [317, 179] width 635 height 359
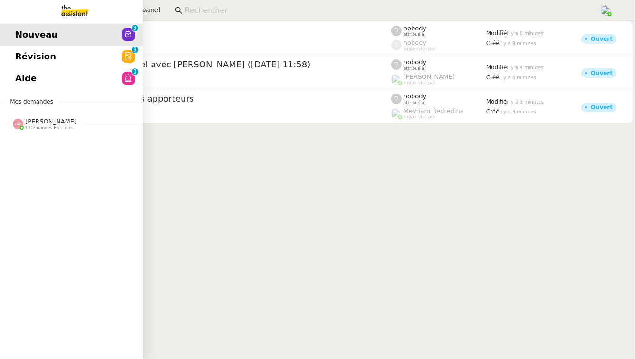
click at [28, 55] on span "Révision" at bounding box center [35, 56] width 41 height 14
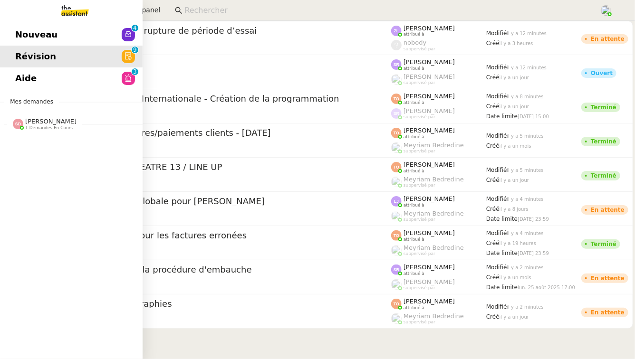
click at [44, 34] on span "Nouveau" at bounding box center [36, 35] width 42 height 14
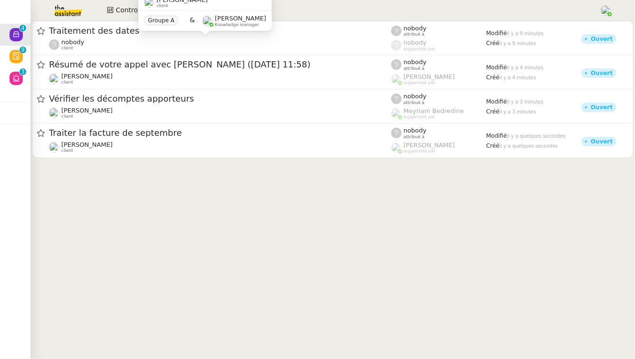
click at [178, 70] on div "Résumé de votre appel avec Arnaud Courdier (01 octobre 2025 à 11:58)" at bounding box center [220, 65] width 342 height 12
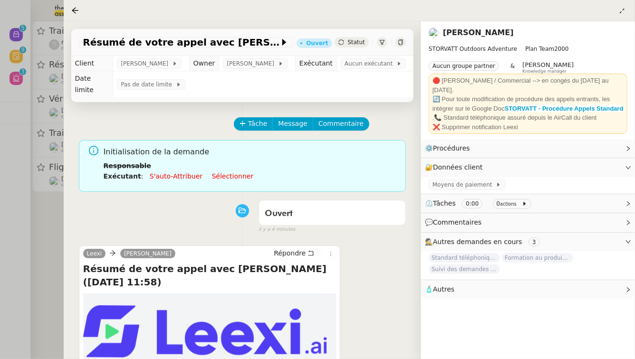
scroll to position [133, 0]
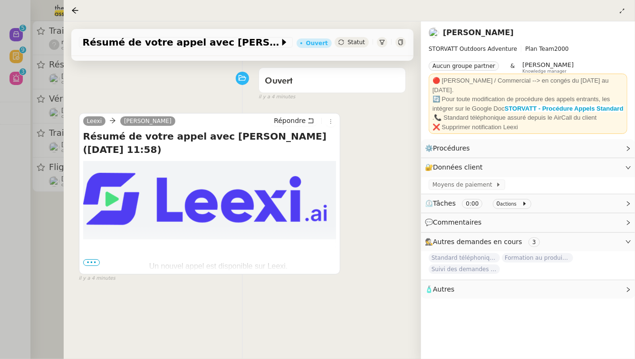
click at [401, 48] on div "Résumé de votre appel avec Arnaud Courdier (01 octobre 2025 à 11:58) Ouvert Sta…" at bounding box center [242, 42] width 342 height 27
click at [401, 44] on icon at bounding box center [401, 42] width 6 height 6
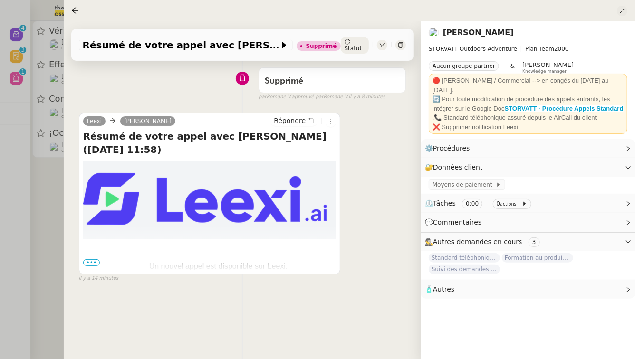
click at [621, 11] on icon at bounding box center [621, 11] width 4 height 4
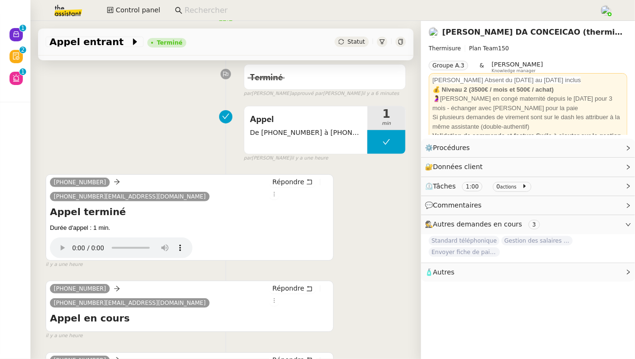
scroll to position [138, 0]
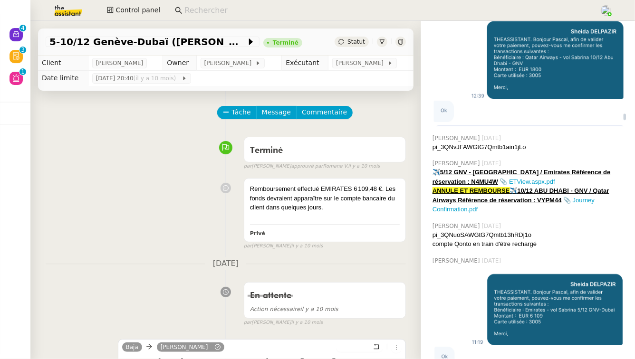
scroll to position [685, 0]
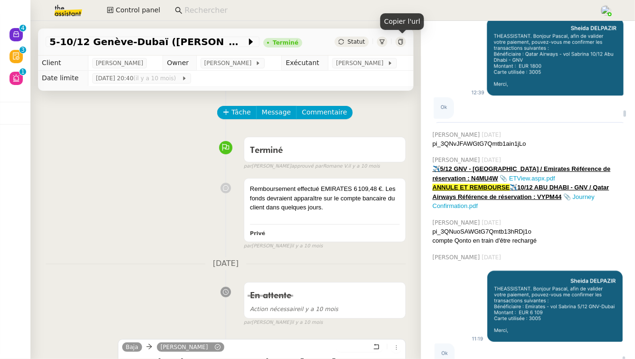
click at [400, 40] on icon at bounding box center [400, 42] width 4 height 6
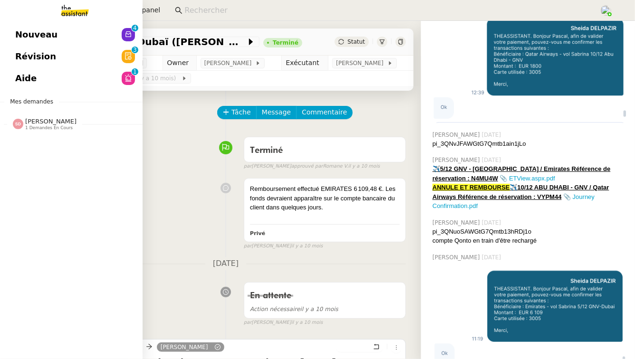
click at [33, 80] on span "Aide" at bounding box center [25, 78] width 21 height 14
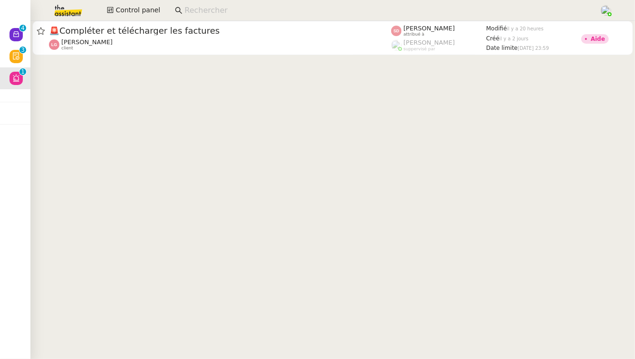
click at [250, 38] on div "[PERSON_NAME] client" at bounding box center [220, 44] width 342 height 12
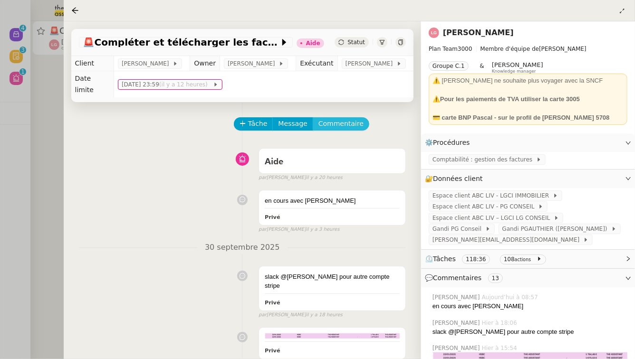
click at [338, 119] on button "Commentaire" at bounding box center [341, 123] width 57 height 13
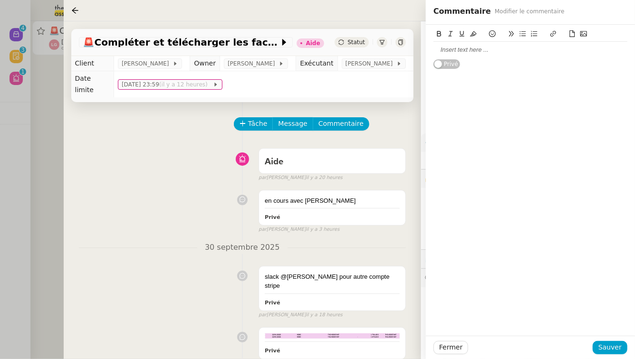
click at [483, 49] on div at bounding box center [530, 50] width 194 height 9
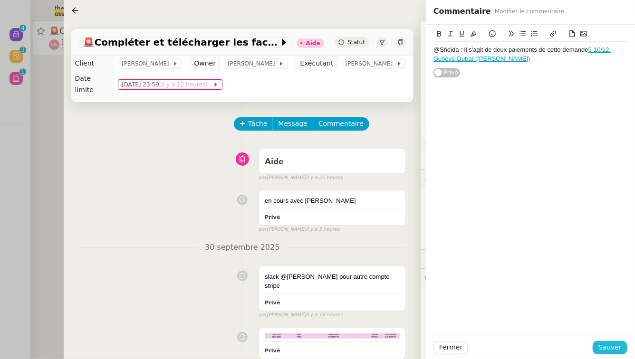
click at [606, 343] on span "Sauver" at bounding box center [609, 347] width 23 height 11
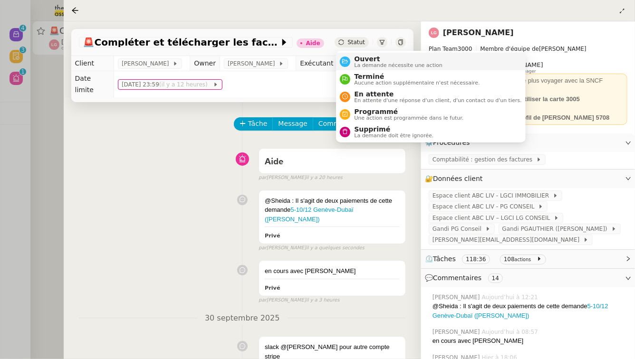
click at [359, 53] on li "Ouvert La demande nécessite une action" at bounding box center [430, 62] width 189 height 18
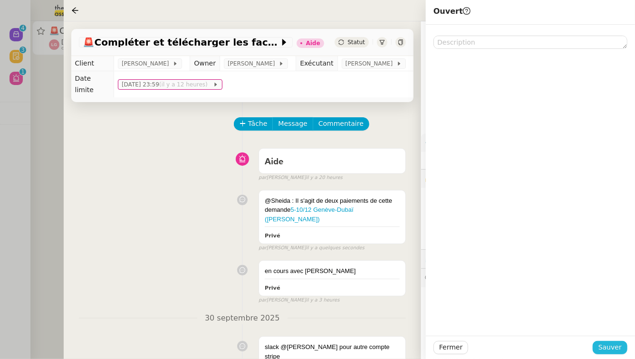
click at [620, 342] on span "Sauver" at bounding box center [609, 347] width 23 height 11
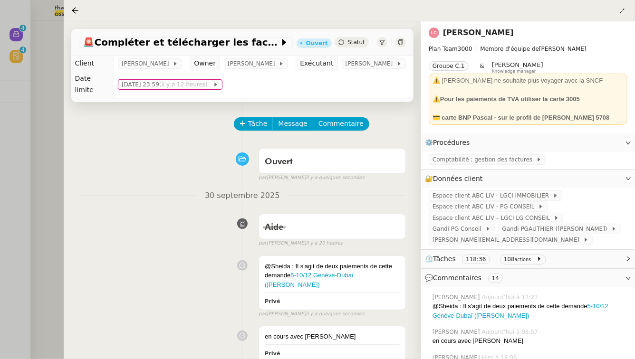
click at [32, 126] on div at bounding box center [317, 179] width 635 height 359
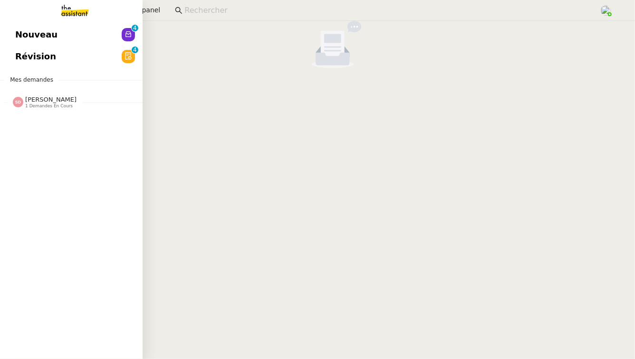
click at [21, 45] on link "Nouveau 0 1 2 3 4 5 6 7 8 9" at bounding box center [71, 35] width 142 height 22
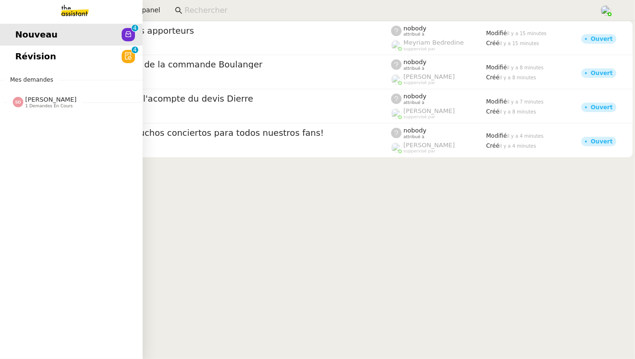
click at [93, 53] on link "Révision 0 1 2 3 4 5 6 7 8 9" at bounding box center [71, 57] width 142 height 22
